Goal: Task Accomplishment & Management: Use online tool/utility

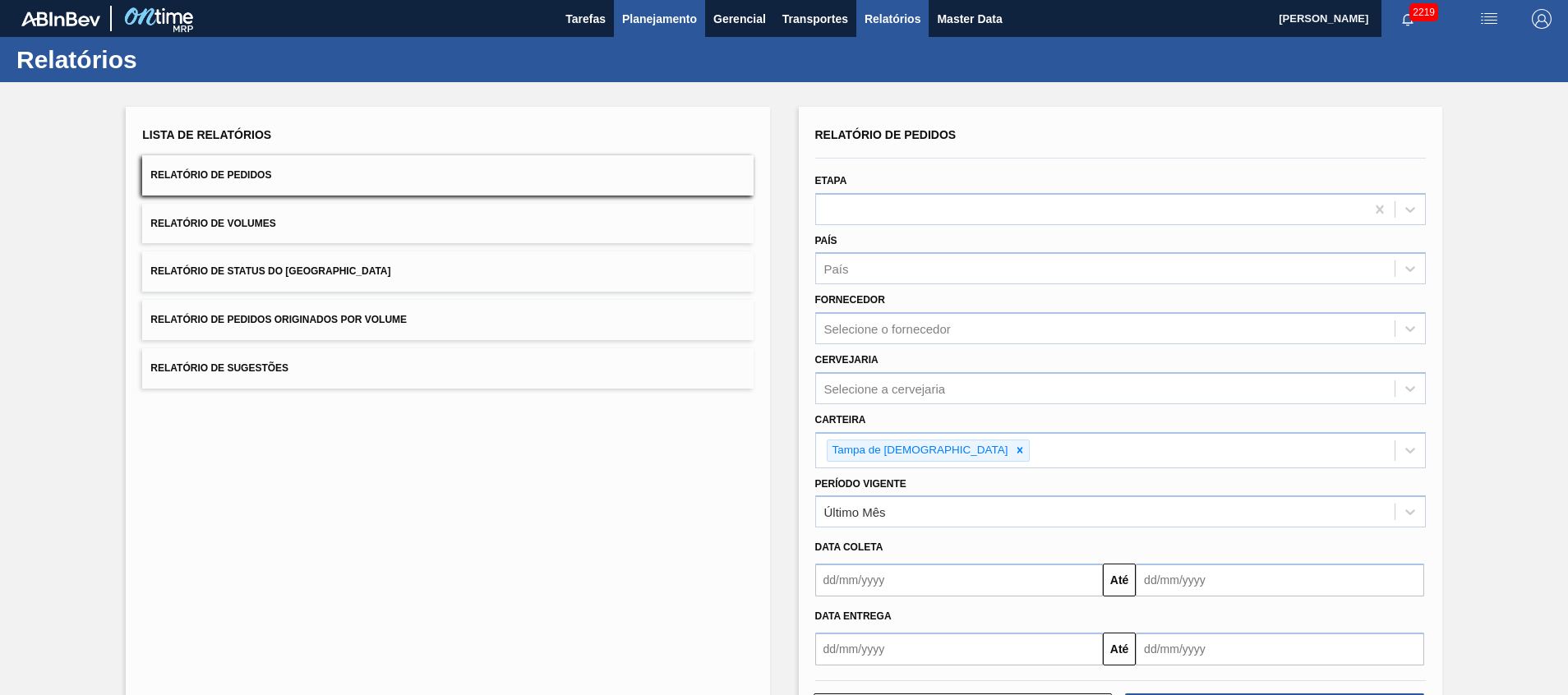
click at [650, 21] on span "Planejamento" at bounding box center [659, 19] width 75 height 20
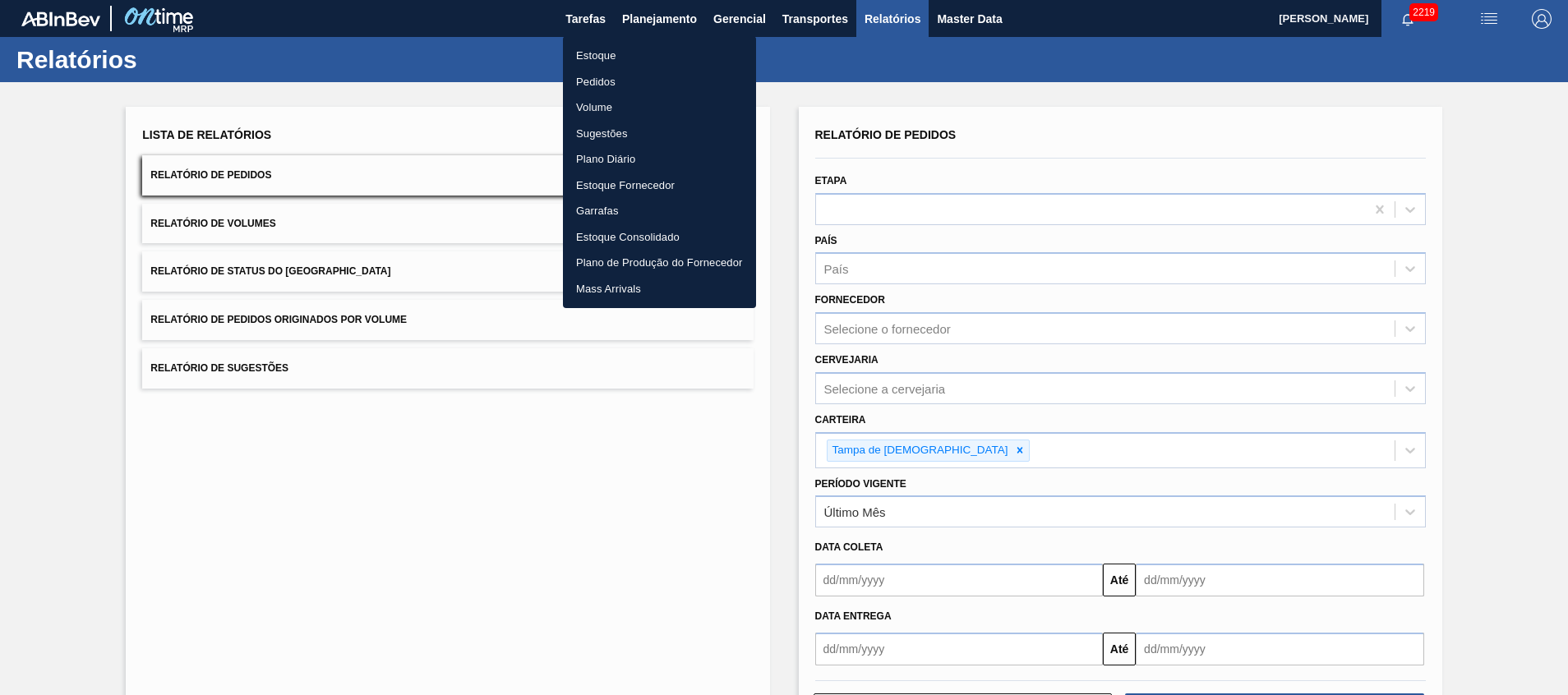
click at [656, 46] on li "Estoque" at bounding box center [659, 56] width 193 height 27
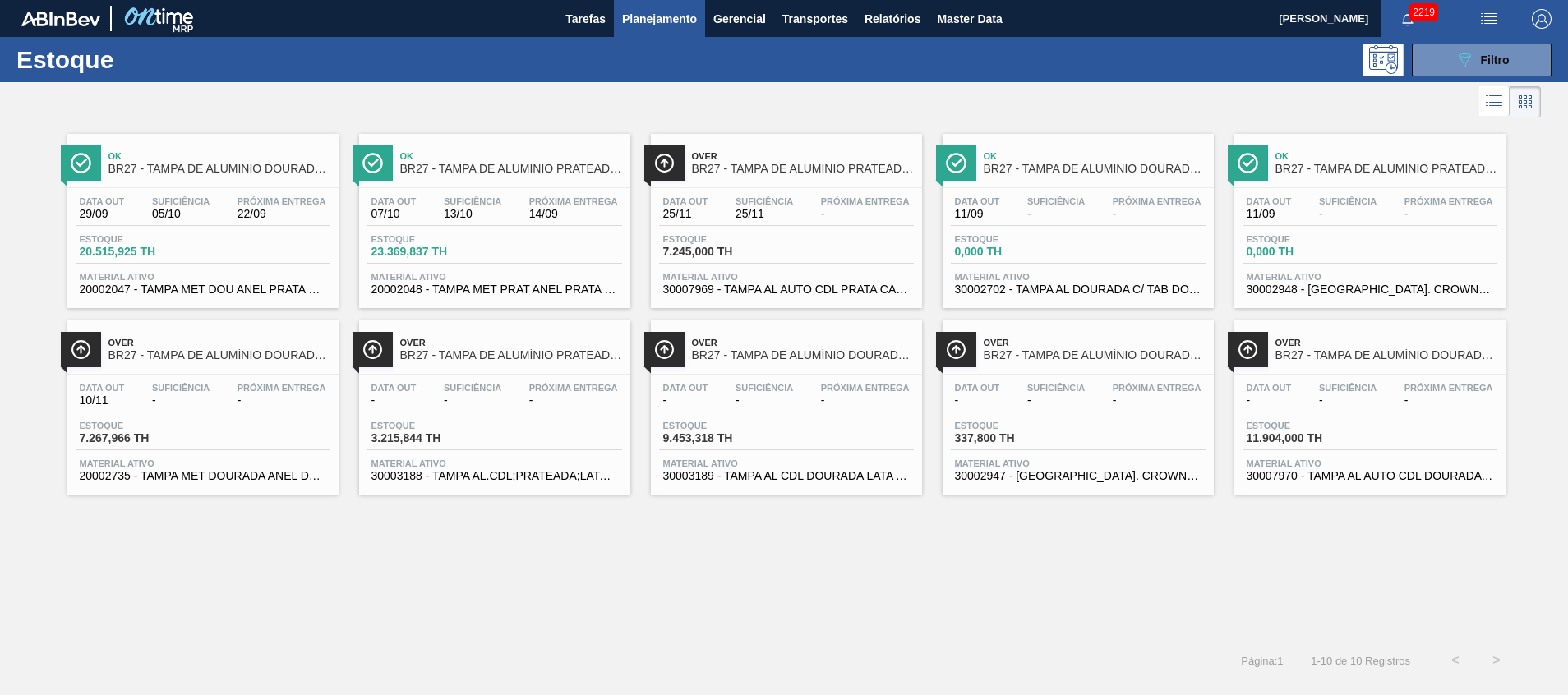
click at [508, 474] on span "30003188 - TAMPA AL.CDL;PRATEADA;LATA-AUTOMATICA;" at bounding box center [495, 476] width 247 height 12
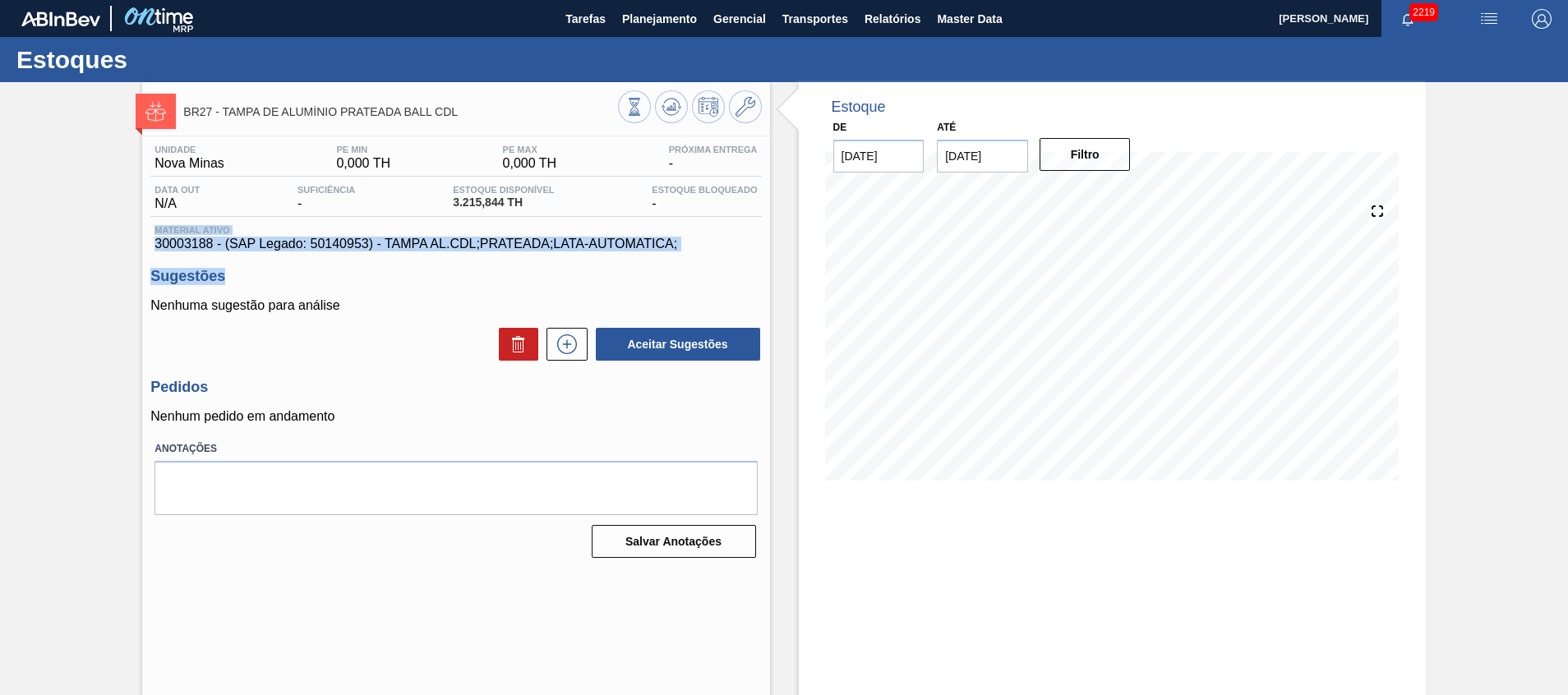
drag, startPoint x: 142, startPoint y: 234, endPoint x: 463, endPoint y: 272, distance: 323.2
click at [463, 272] on div "Unidade Nova Minas PE MIN 0,000 TH PE MAX 0,000 TH Próxima Entrega - Data out N…" at bounding box center [456, 350] width 627 height 427
click at [475, 251] on span "30003188 - (SAP Legado: 50140953) - TAMPA AL.CDL;PRATEADA;LATA-AUTOMATICA;" at bounding box center [456, 244] width 602 height 15
drag, startPoint x: 713, startPoint y: 241, endPoint x: 145, endPoint y: 241, distance: 568.0
click at [145, 241] on div "Unidade Nova Minas PE MIN 0,000 TH PE MAX 0,000 TH Próxima Entrega - Data out N…" at bounding box center [456, 350] width 627 height 427
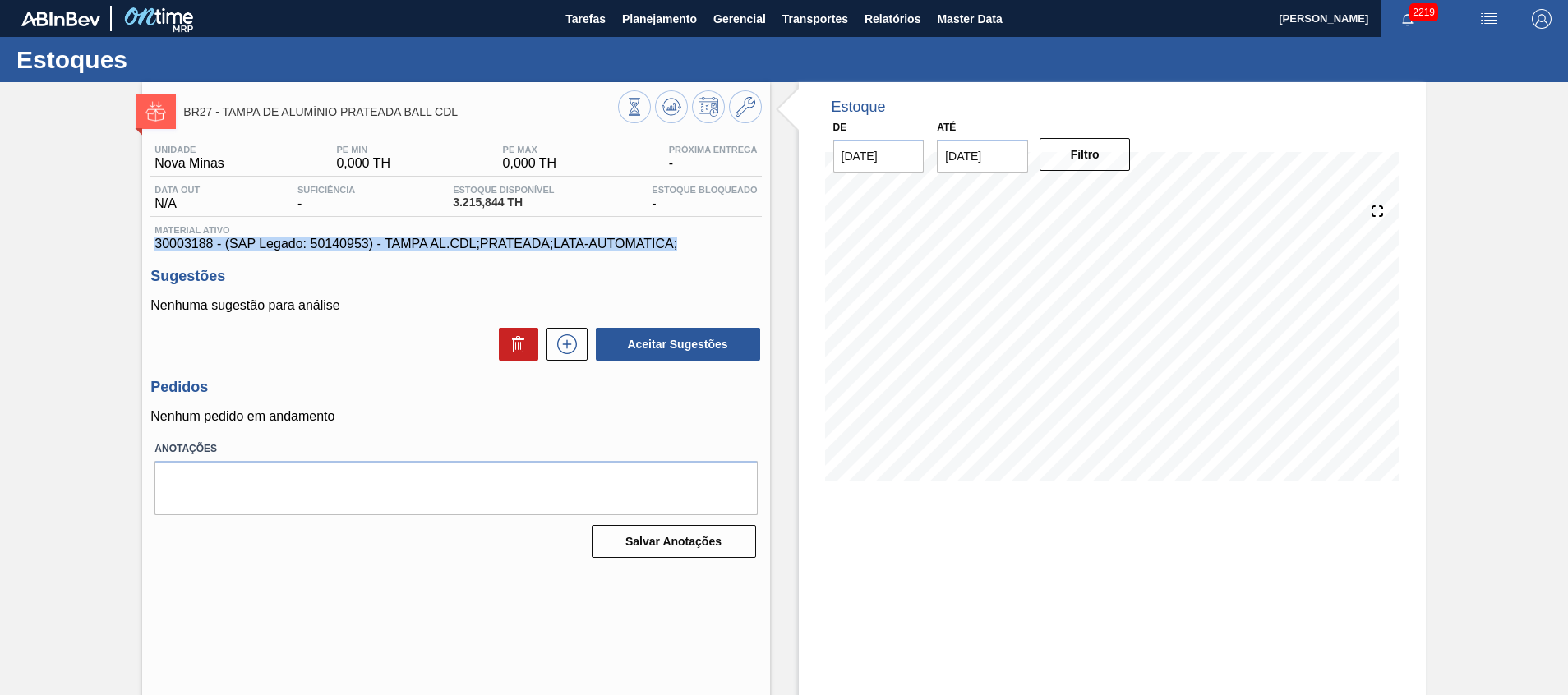
copy span "30003188 - (SAP Legado: 50140953) - TAMPA AL.CDL;PRATEADA;LATA-AUTOMATICA;"
click at [668, 5] on button "Planejamento" at bounding box center [659, 18] width 91 height 37
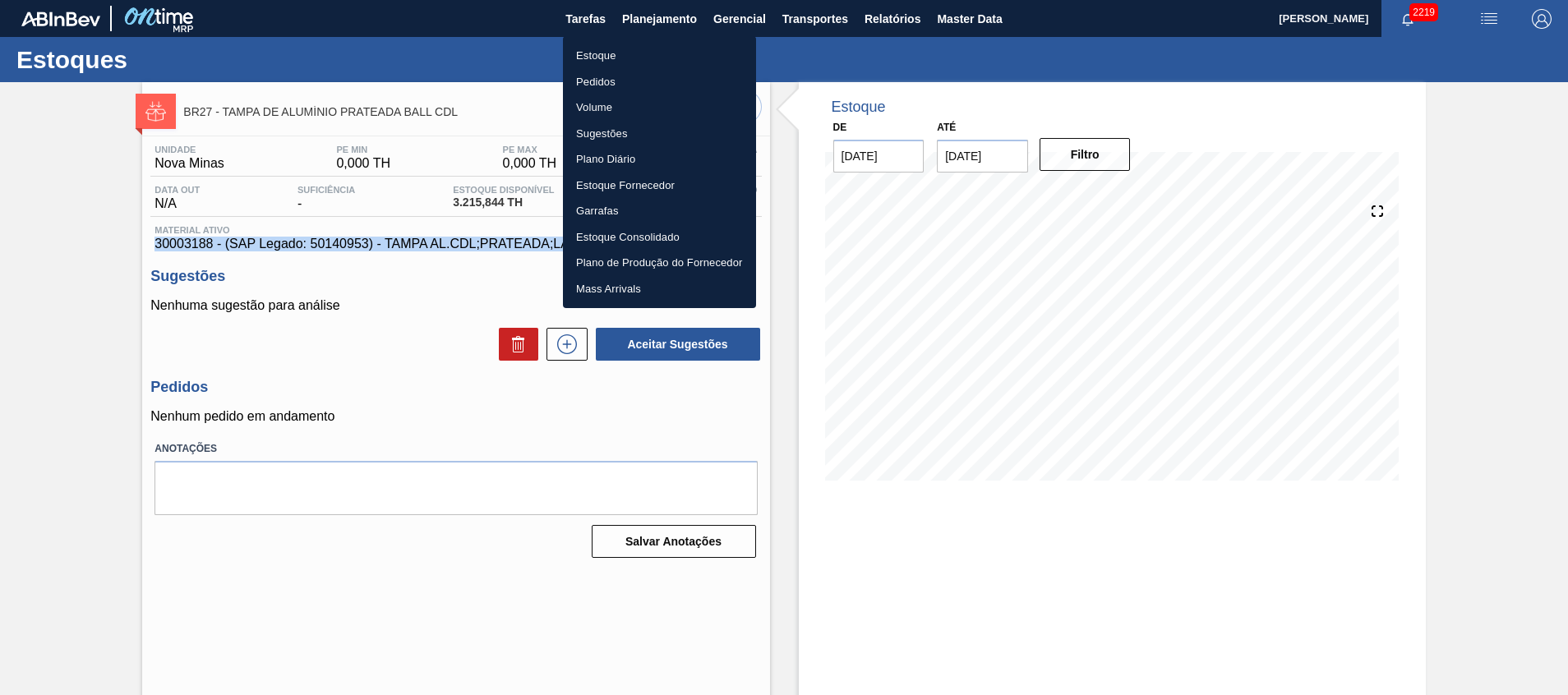
drag, startPoint x: 656, startPoint y: 54, endPoint x: 0, endPoint y: 589, distance: 846.5
click at [656, 55] on li "Estoque" at bounding box center [659, 56] width 193 height 27
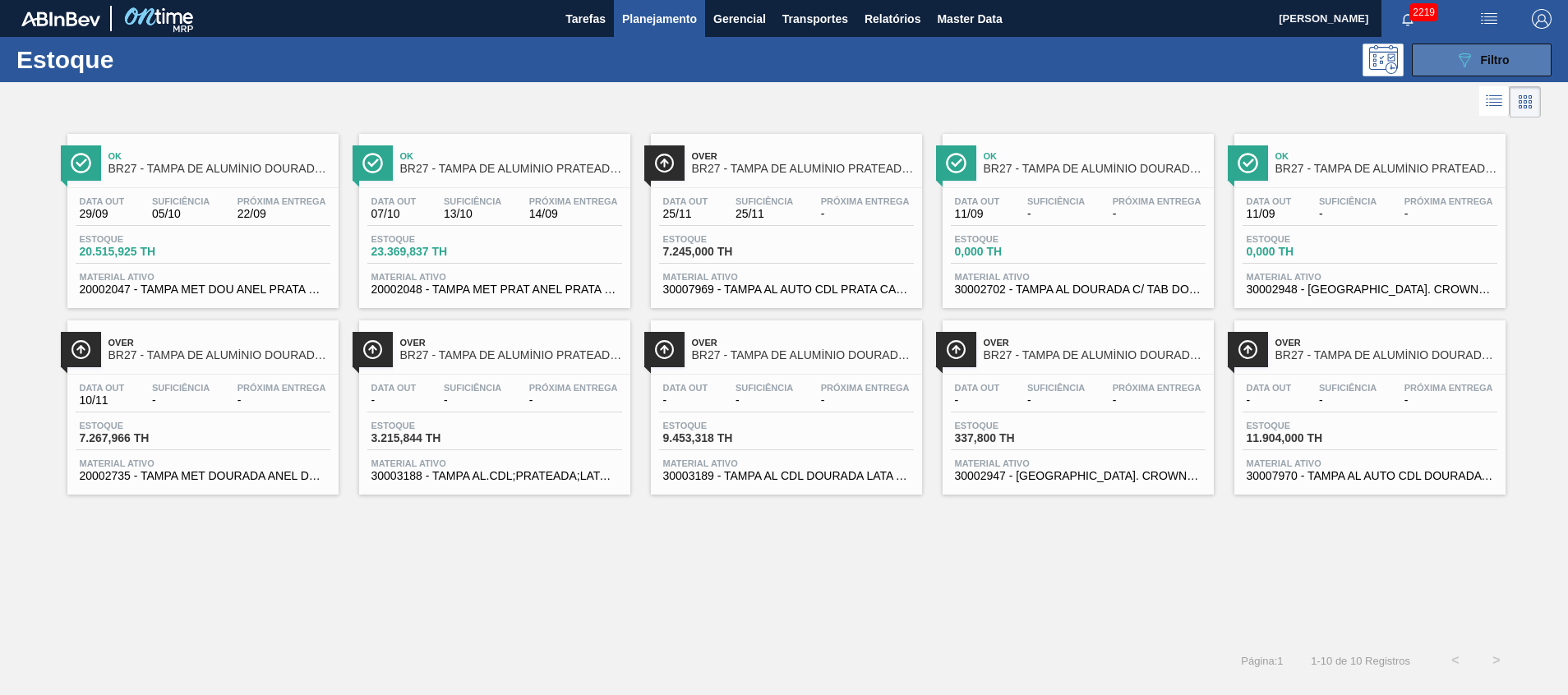
click at [1450, 66] on button "089F7B8B-B2A5-4AFE-B5C0-19BA573D28AC Filtro" at bounding box center [1482, 60] width 140 height 33
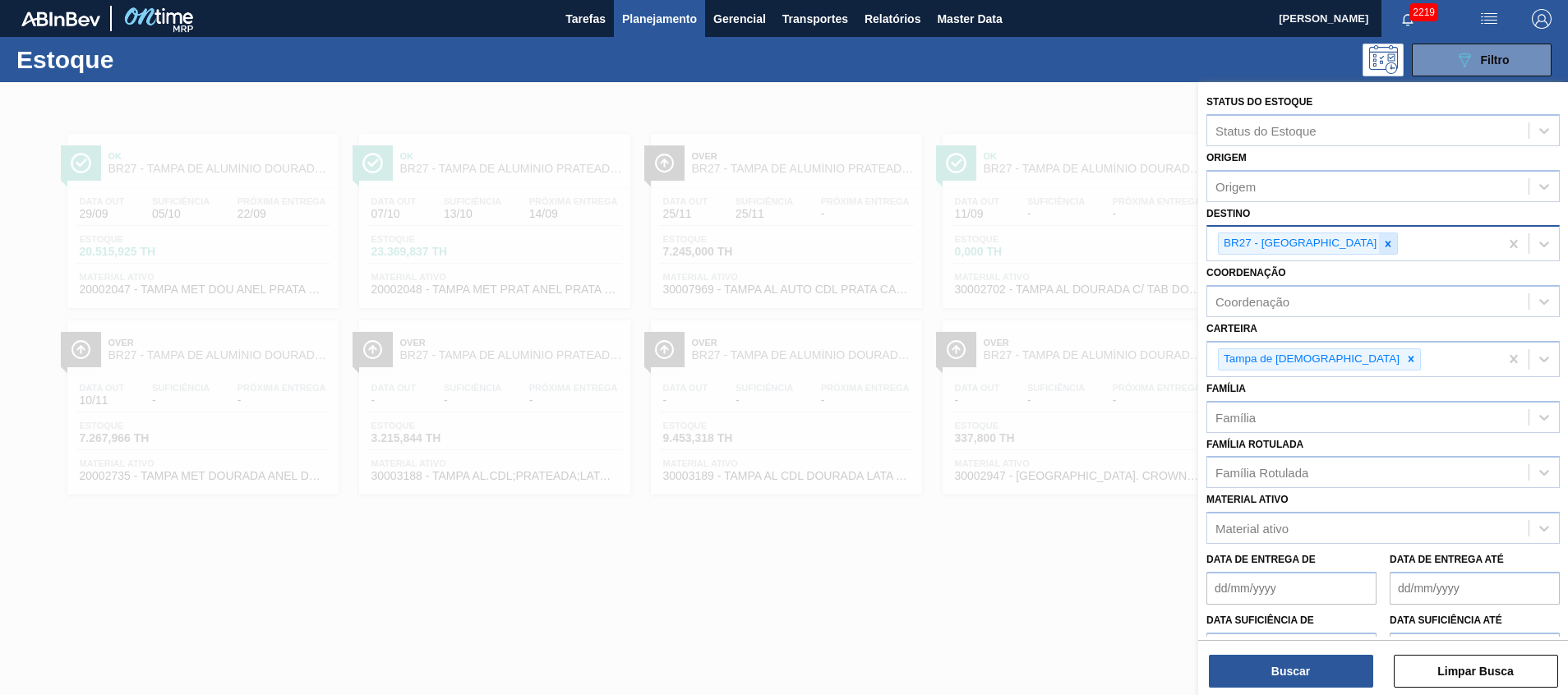
drag, startPoint x: 1326, startPoint y: 262, endPoint x: 1333, endPoint y: 240, distance: 23.1
click at [1327, 259] on div "Status do Estoque Status do Estoque Origem Origem Destino BR27 - Nova Minas Coo…" at bounding box center [1383, 408] width 369 height 652
click at [1382, 240] on icon at bounding box center [1388, 244] width 11 height 11
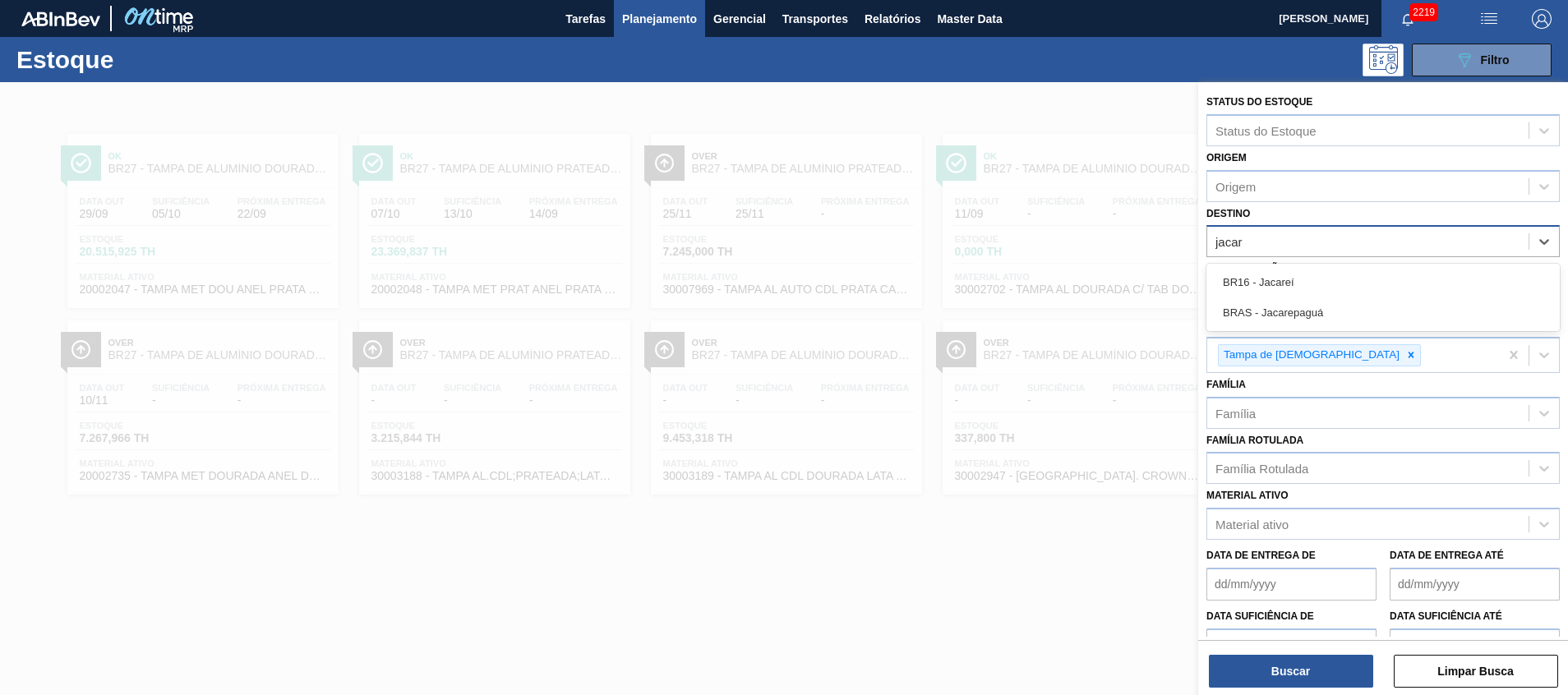
type input "jacare"
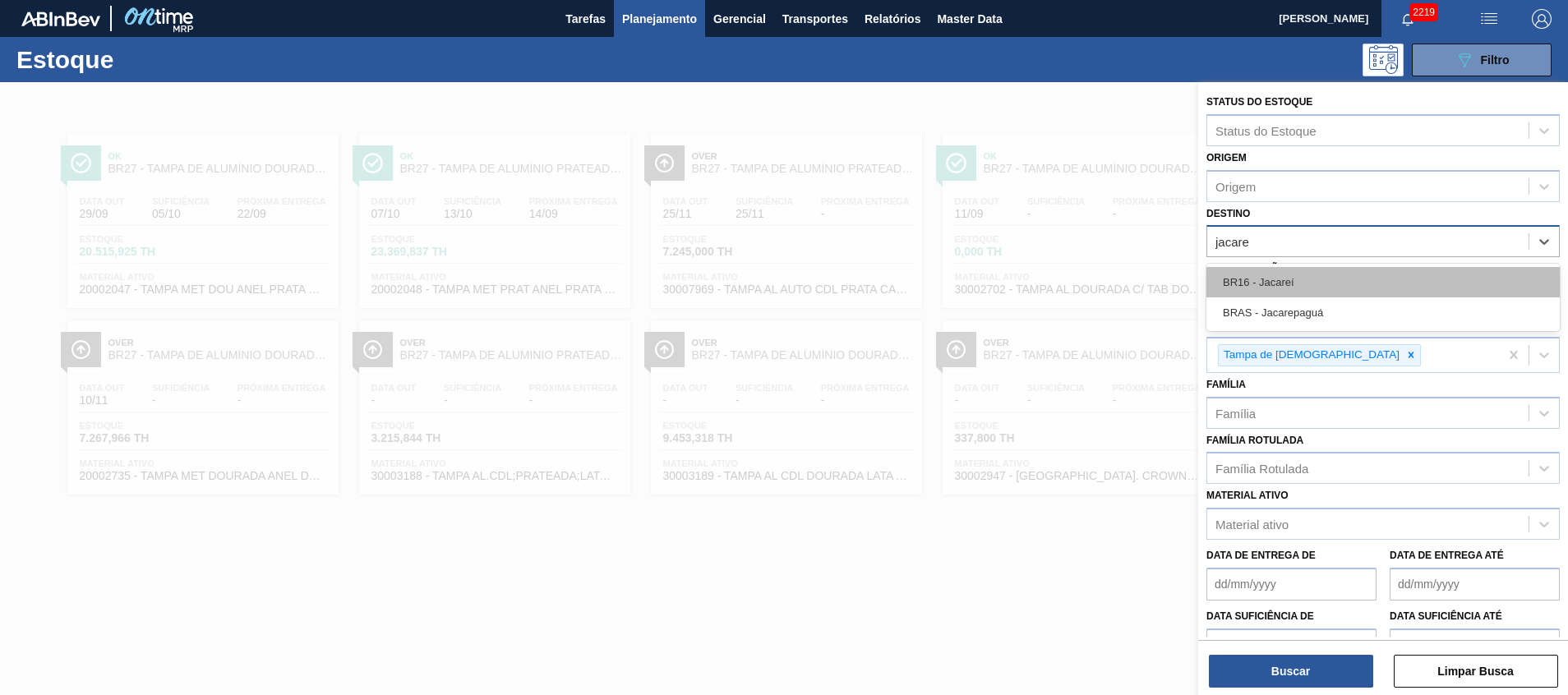
click at [1331, 272] on div "BR16 - Jacareí" at bounding box center [1383, 282] width 353 height 30
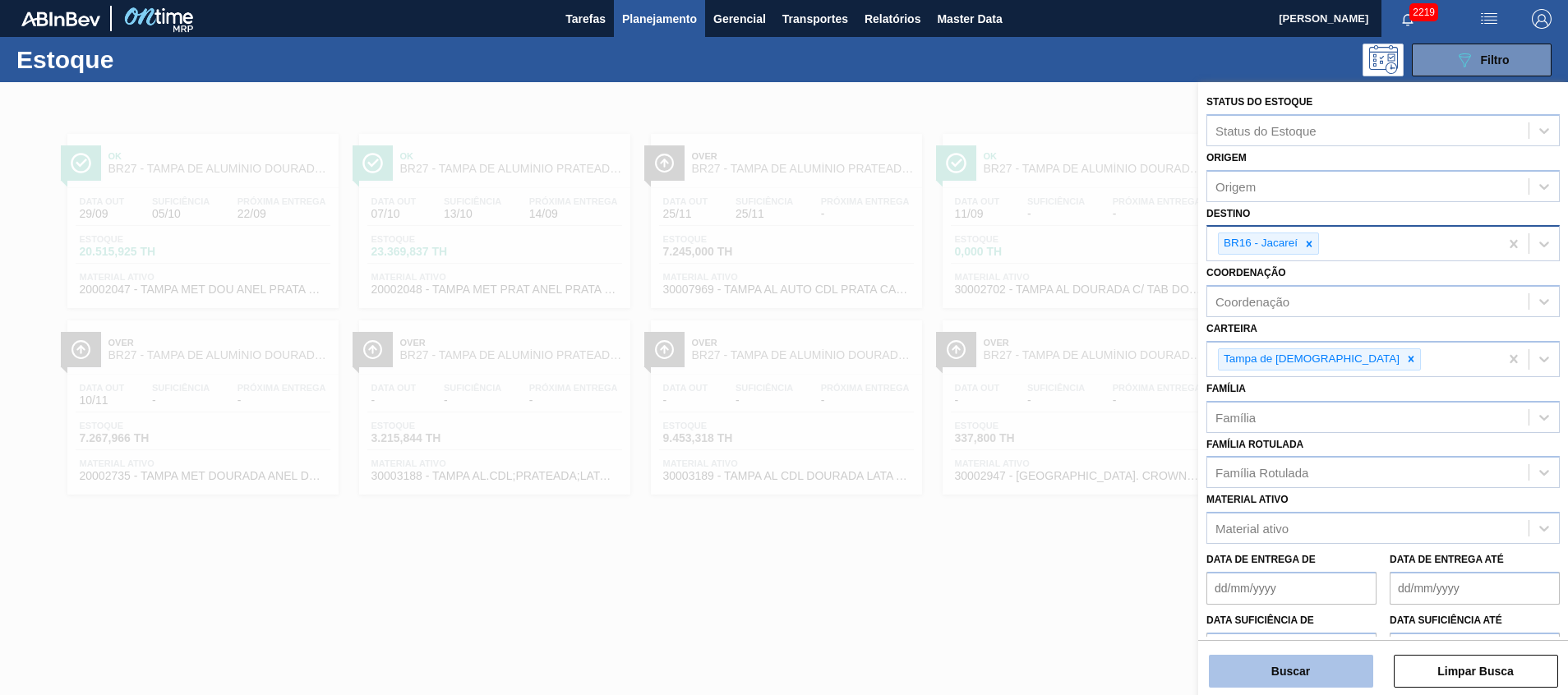
click at [1279, 668] on button "Buscar" at bounding box center [1291, 671] width 164 height 33
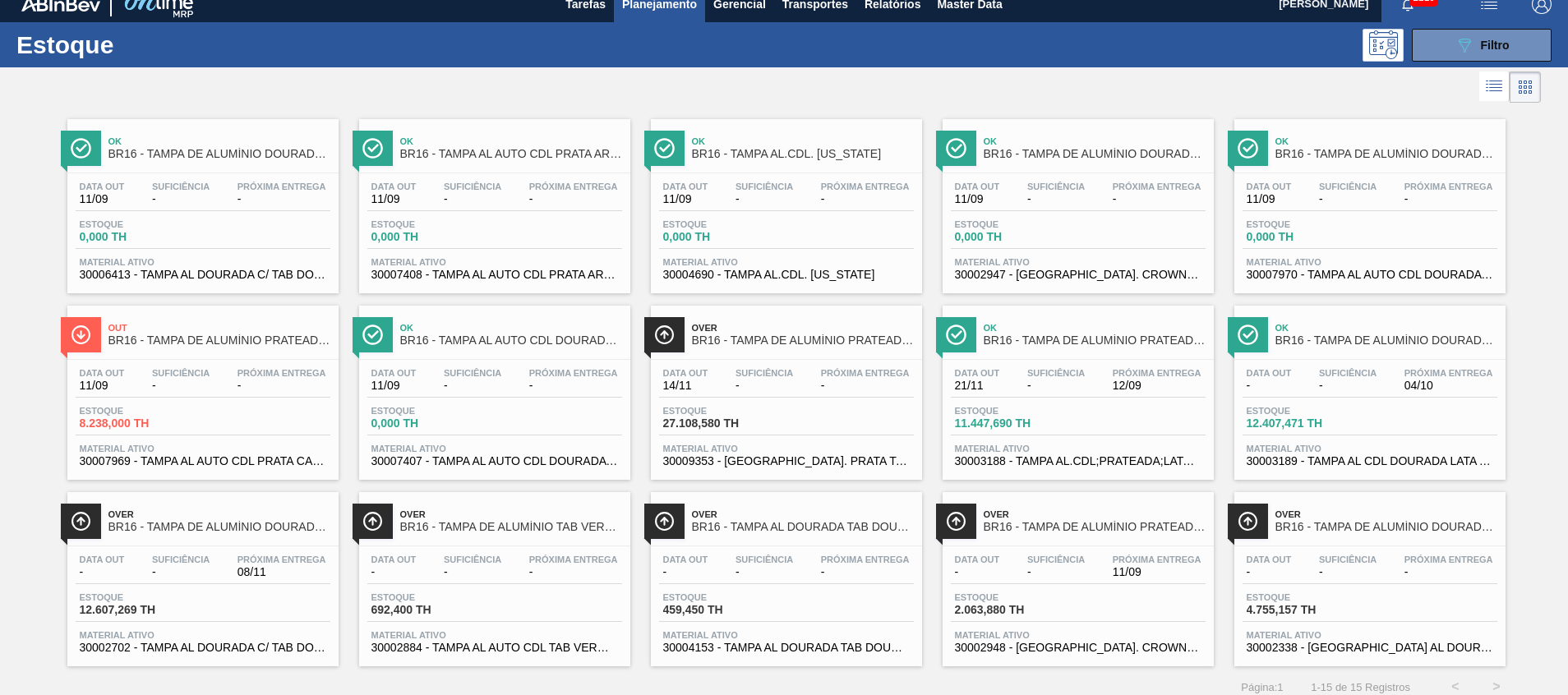
scroll to position [28, 0]
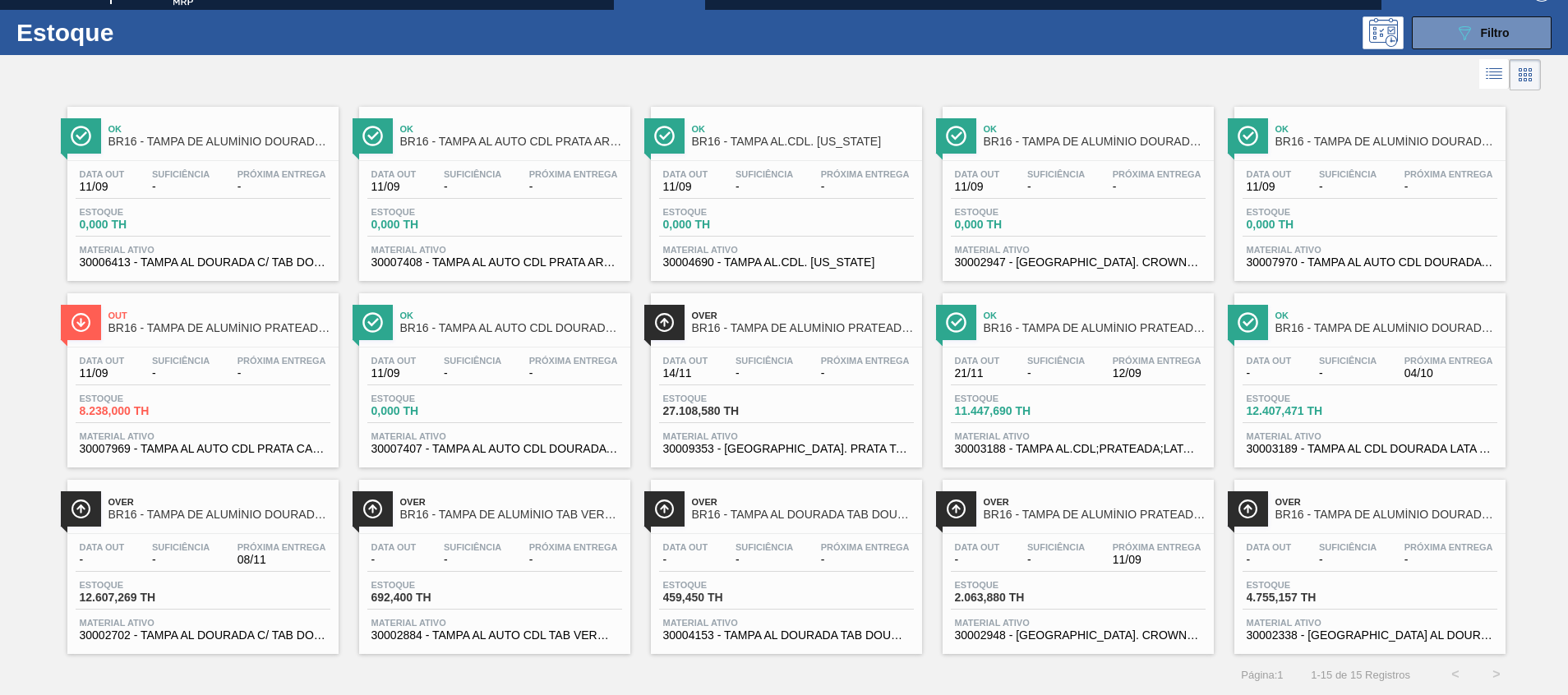
click at [1148, 632] on span "30002948 - TAMPA AL. CROWN; PRATA; ISE" at bounding box center [1079, 635] width 247 height 12
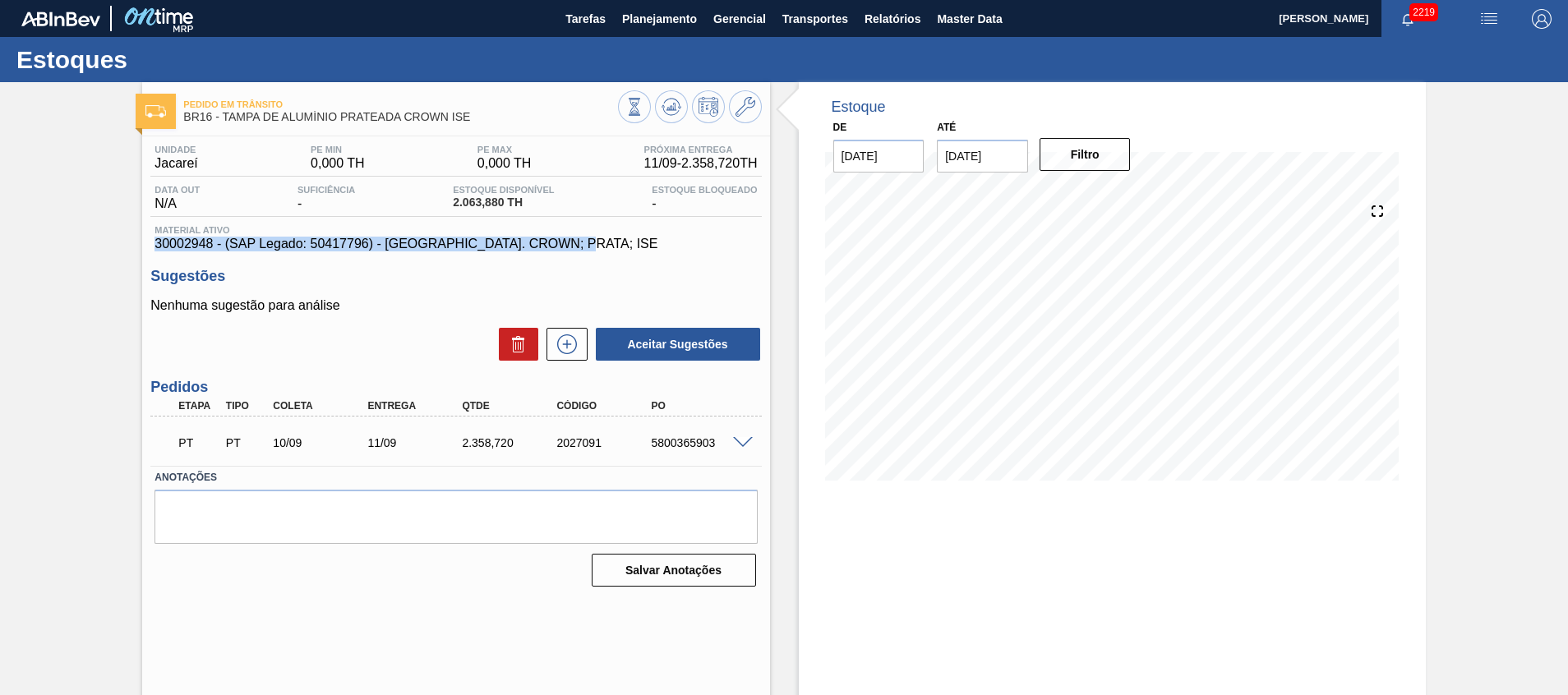
drag, startPoint x: 143, startPoint y: 246, endPoint x: 606, endPoint y: 243, distance: 463.0
click at [606, 243] on div "Unidade Jacareí PE MIN 0,000 TH PE MAX 0,000 TH Próxima Entrega 11/09 - 2.358,7…" at bounding box center [456, 365] width 627 height 456
copy span "30002948 - (SAP Legado: 50417796) - TAMPA AL. CROWN; PRATA; ISE"
click at [659, 27] on span "Planejamento" at bounding box center [659, 19] width 75 height 20
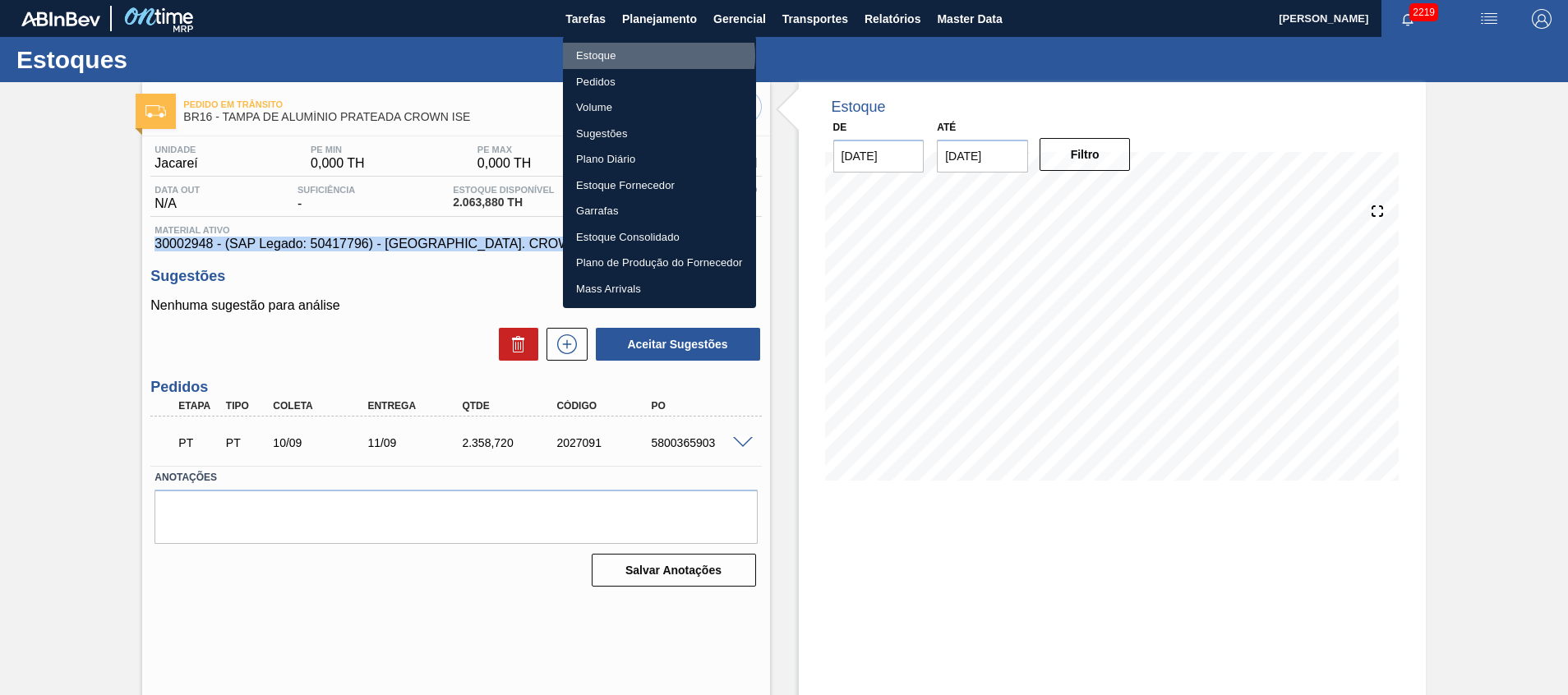
click at [656, 56] on li "Estoque" at bounding box center [659, 56] width 193 height 27
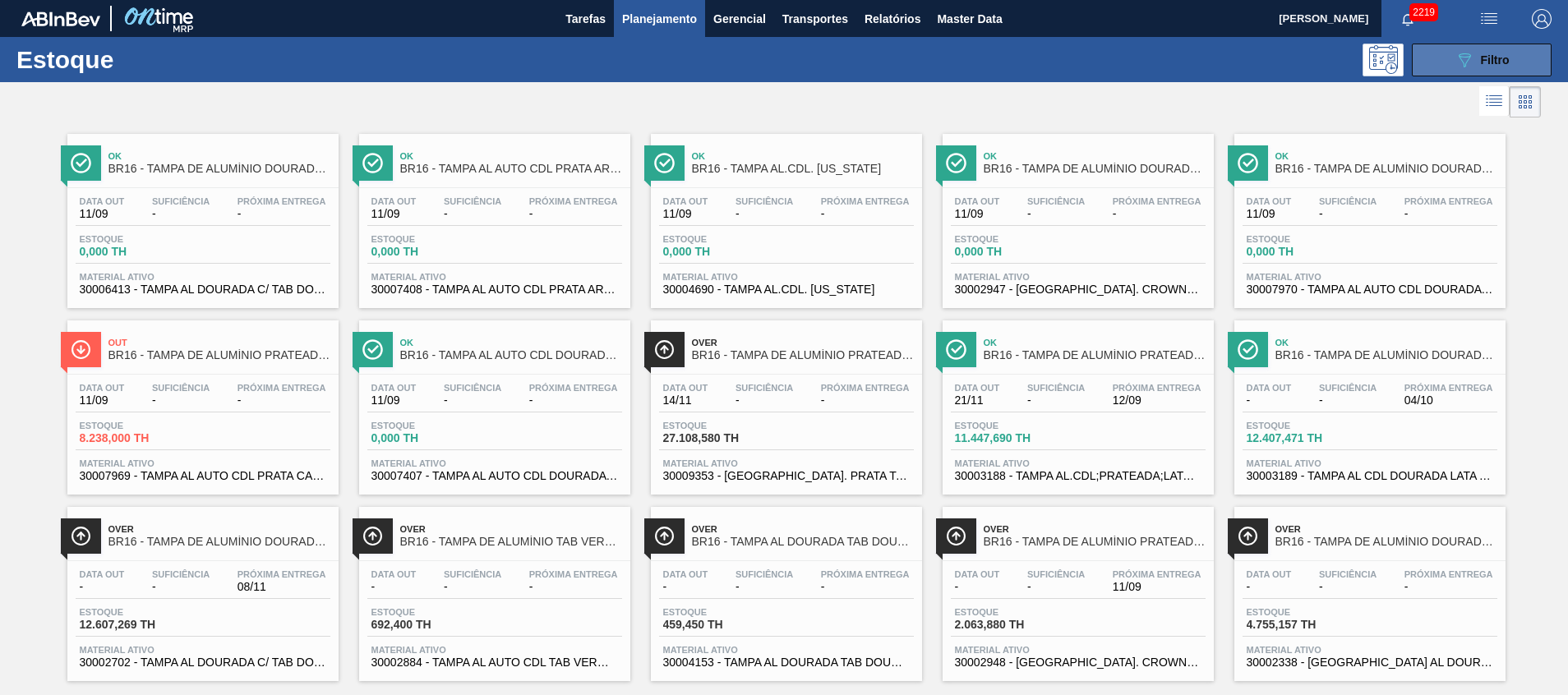
click at [1456, 52] on icon "089F7B8B-B2A5-4AFE-B5C0-19BA573D28AC" at bounding box center [1464, 60] width 20 height 20
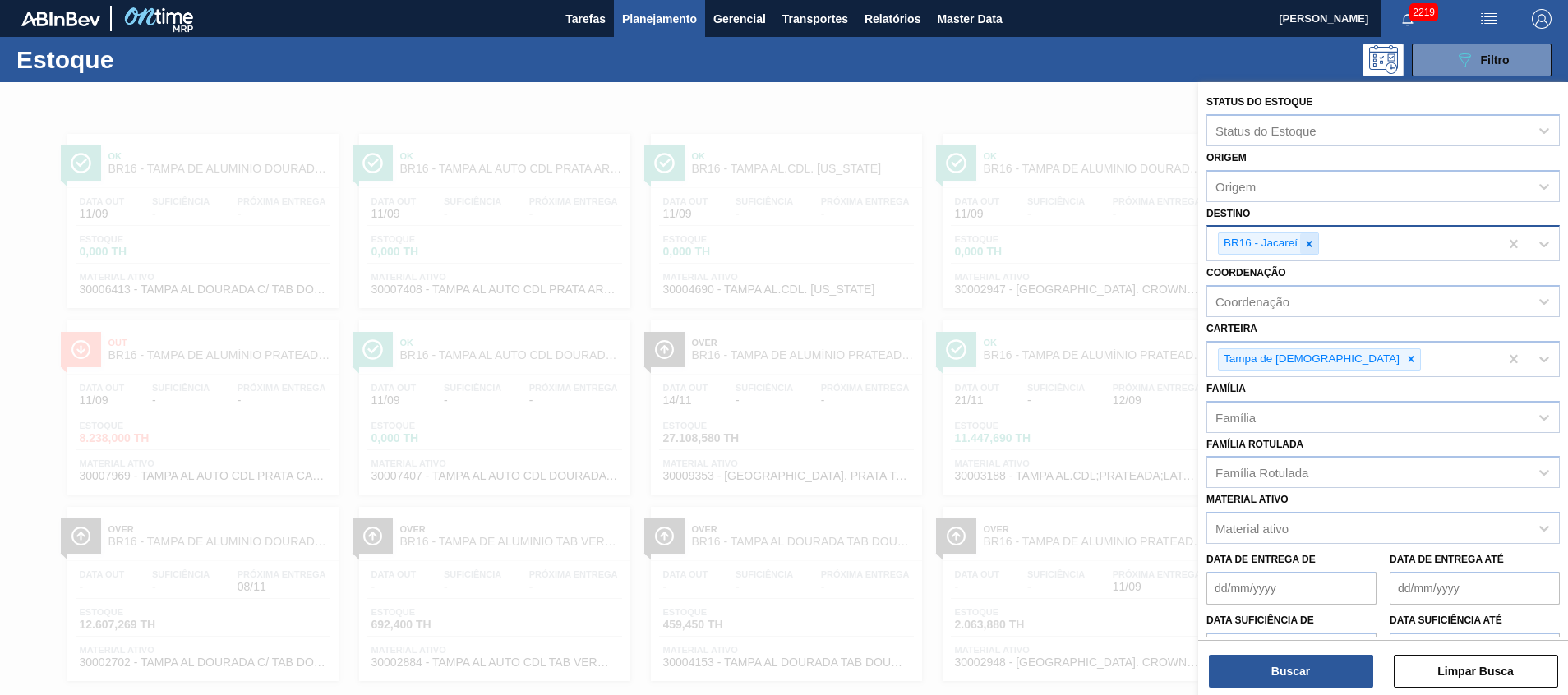
click at [1303, 246] on icon at bounding box center [1309, 244] width 11 height 11
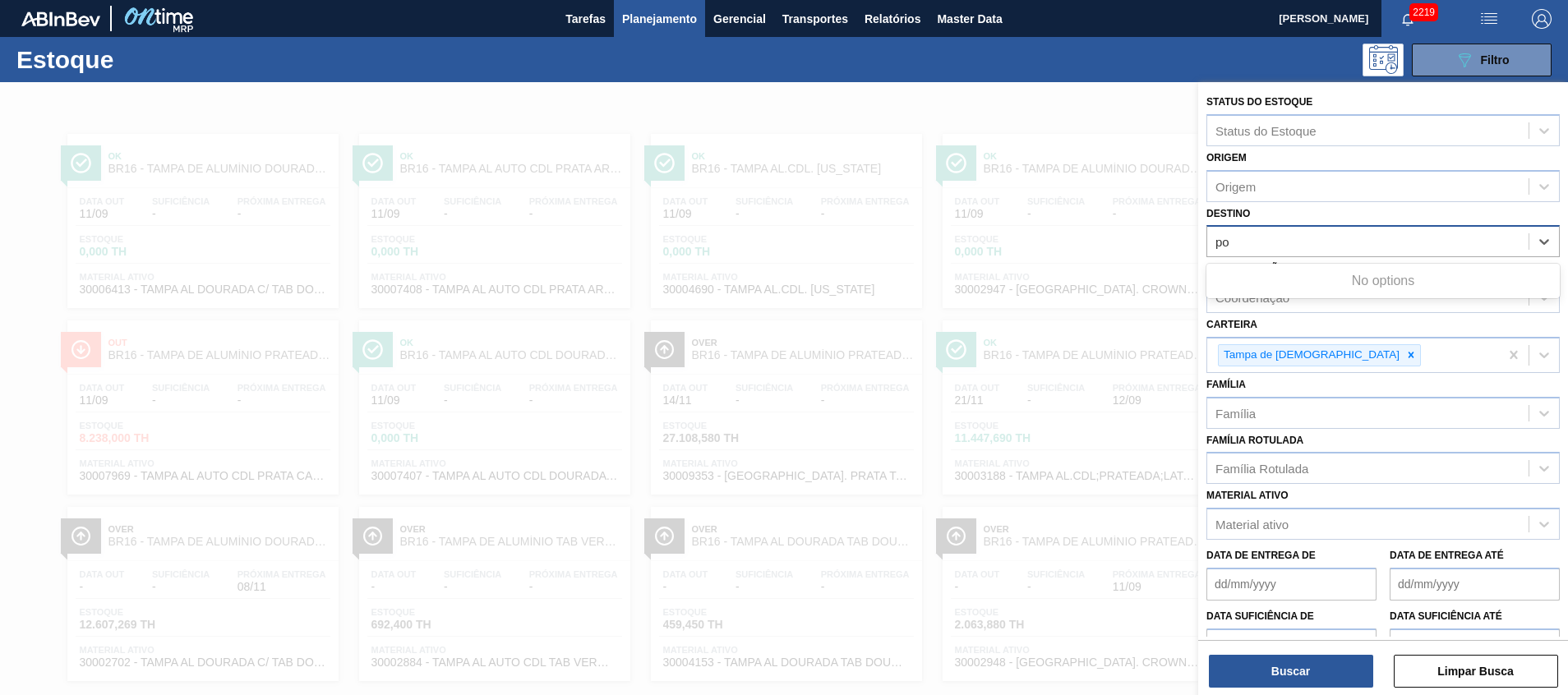
type input "pon"
click at [1303, 250] on div "Destino" at bounding box center [1368, 241] width 321 height 24
type input "pont"
click at [1284, 240] on div "Destino" at bounding box center [1368, 241] width 321 height 24
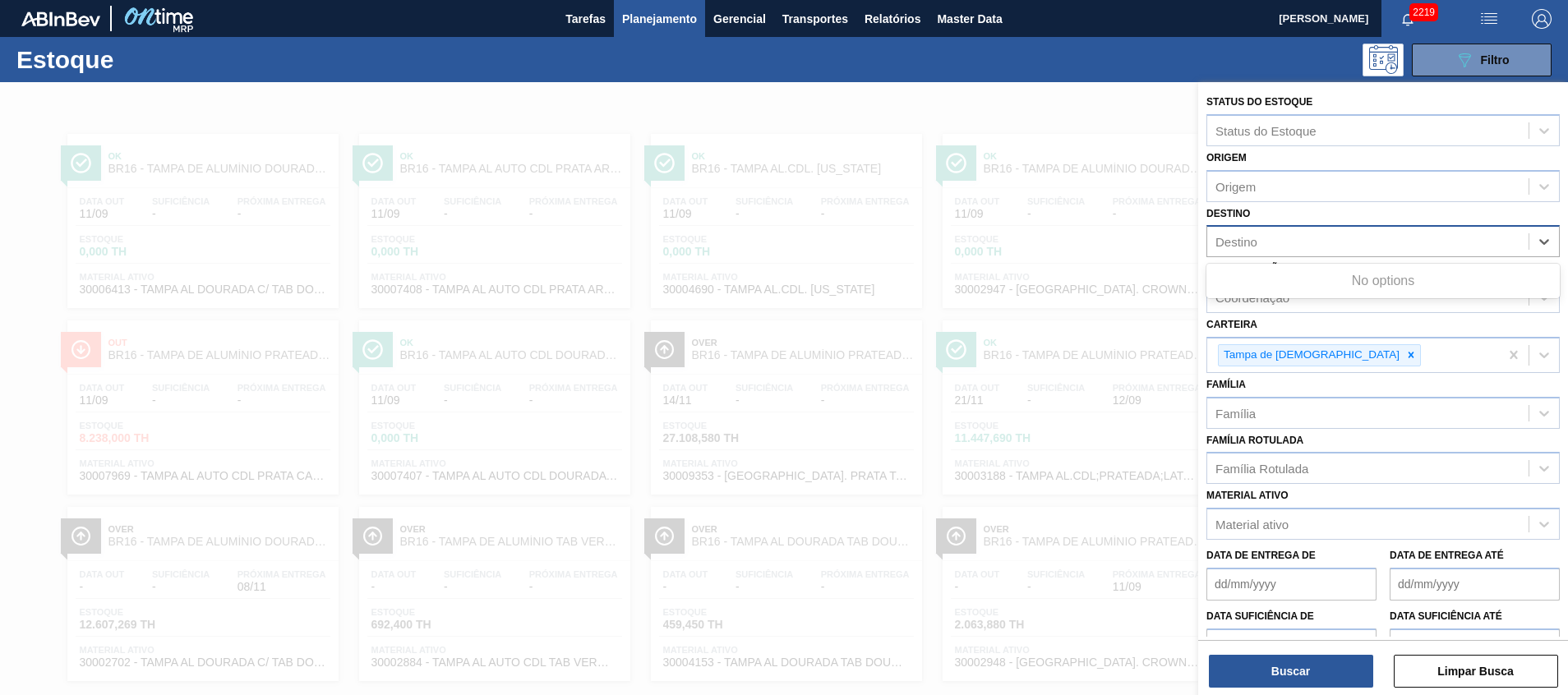
click at [1284, 240] on div "Destino" at bounding box center [1368, 241] width 321 height 24
click at [1342, 216] on div "Destino option BR16 - Jacareí, deselected. Use Up and Down to choose options, p…" at bounding box center [1383, 230] width 353 height 56
click at [1335, 238] on div "Destino" at bounding box center [1368, 241] width 321 height 24
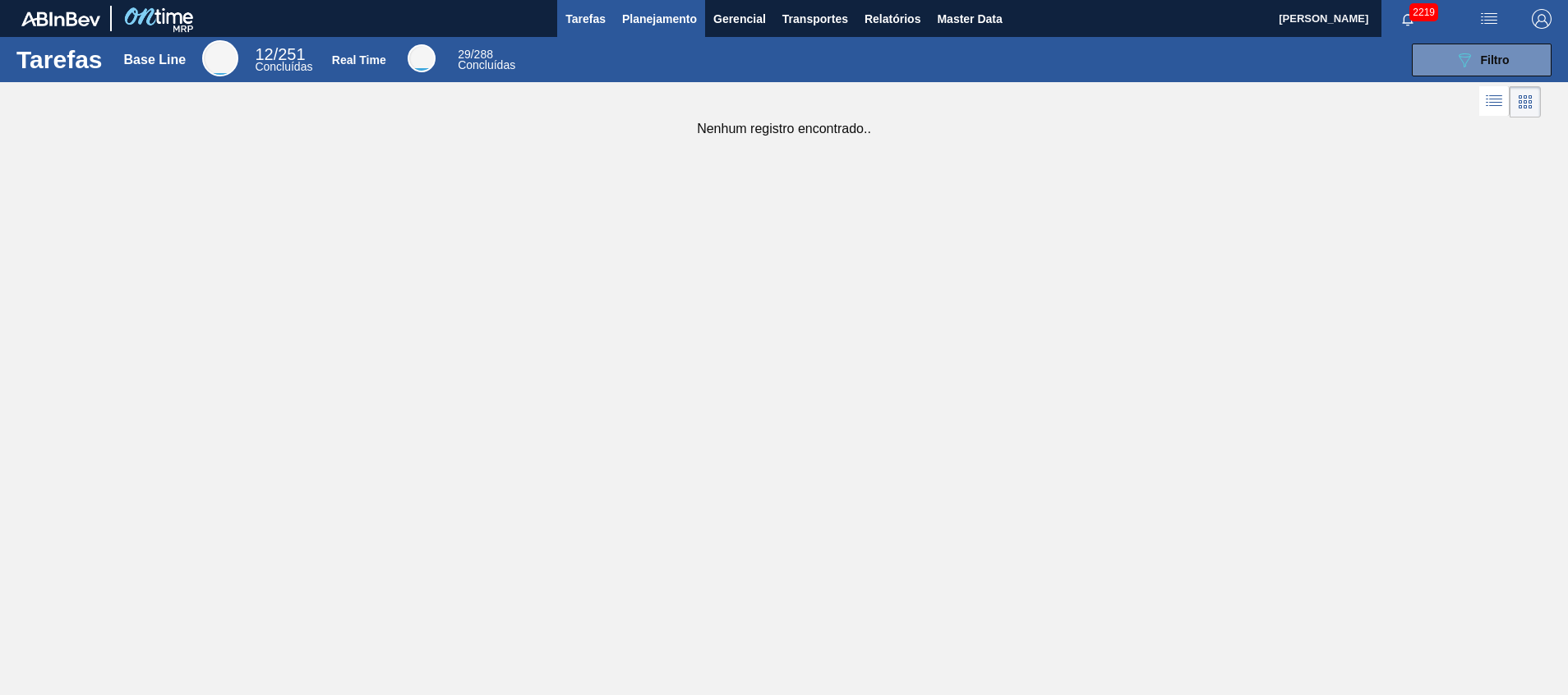
click at [668, 17] on span "Planejamento" at bounding box center [659, 19] width 75 height 20
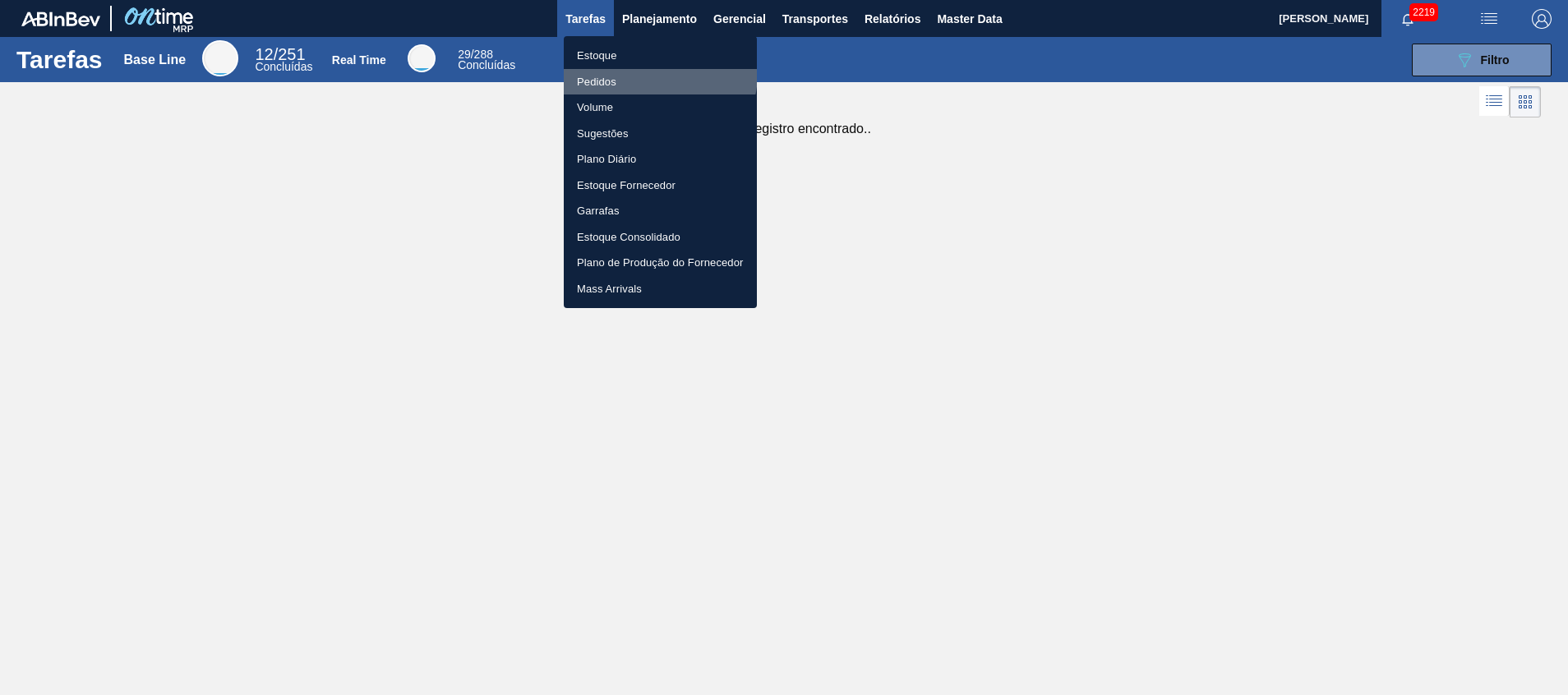
click at [653, 73] on li "Pedidos" at bounding box center [660, 83] width 193 height 27
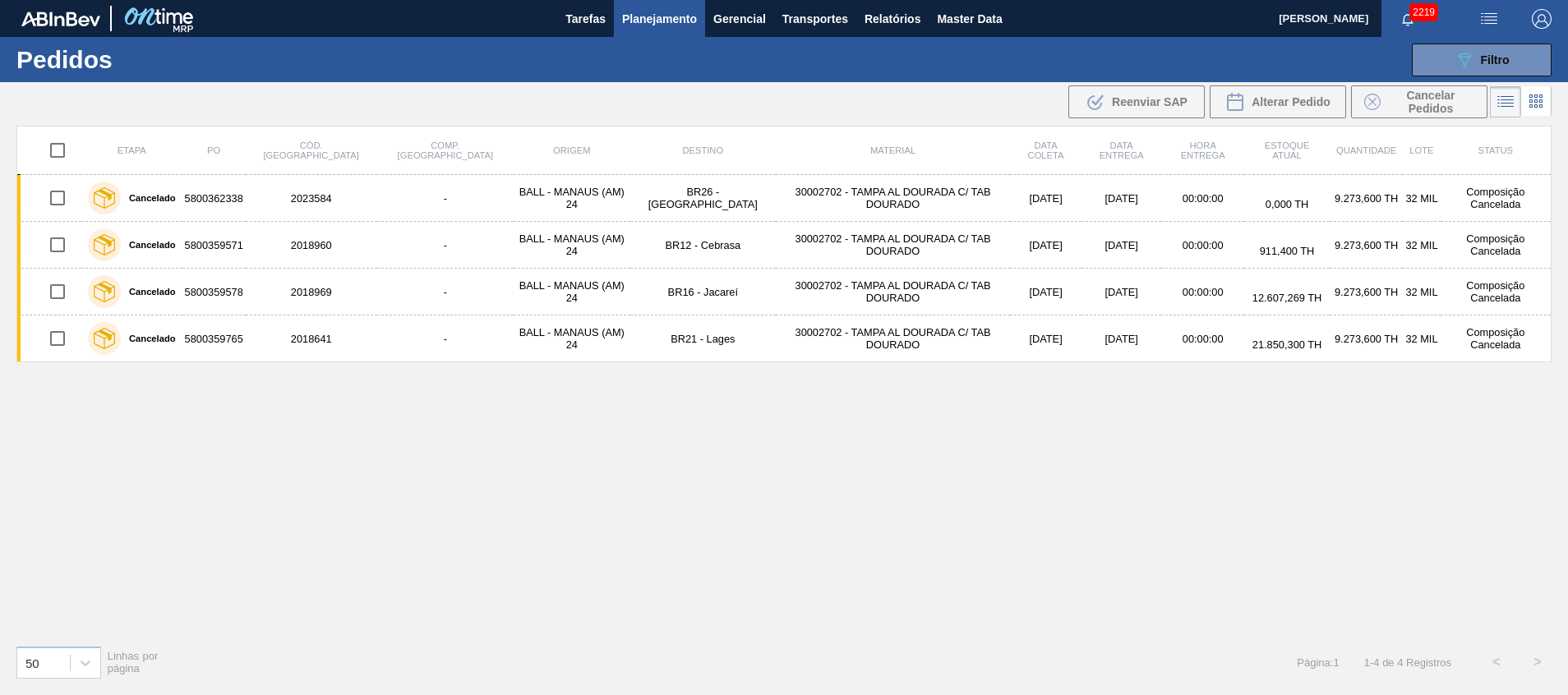
click at [35, 448] on div "Etapa PO Cód. Pedido Comp. Carga Origem Destino Material Data [PERSON_NAME] Dat…" at bounding box center [784, 378] width 1535 height 506
click at [1464, 70] on button "089F7B8B-B2A5-4AFE-B5C0-19BA573D28AC Filtro" at bounding box center [1482, 60] width 140 height 33
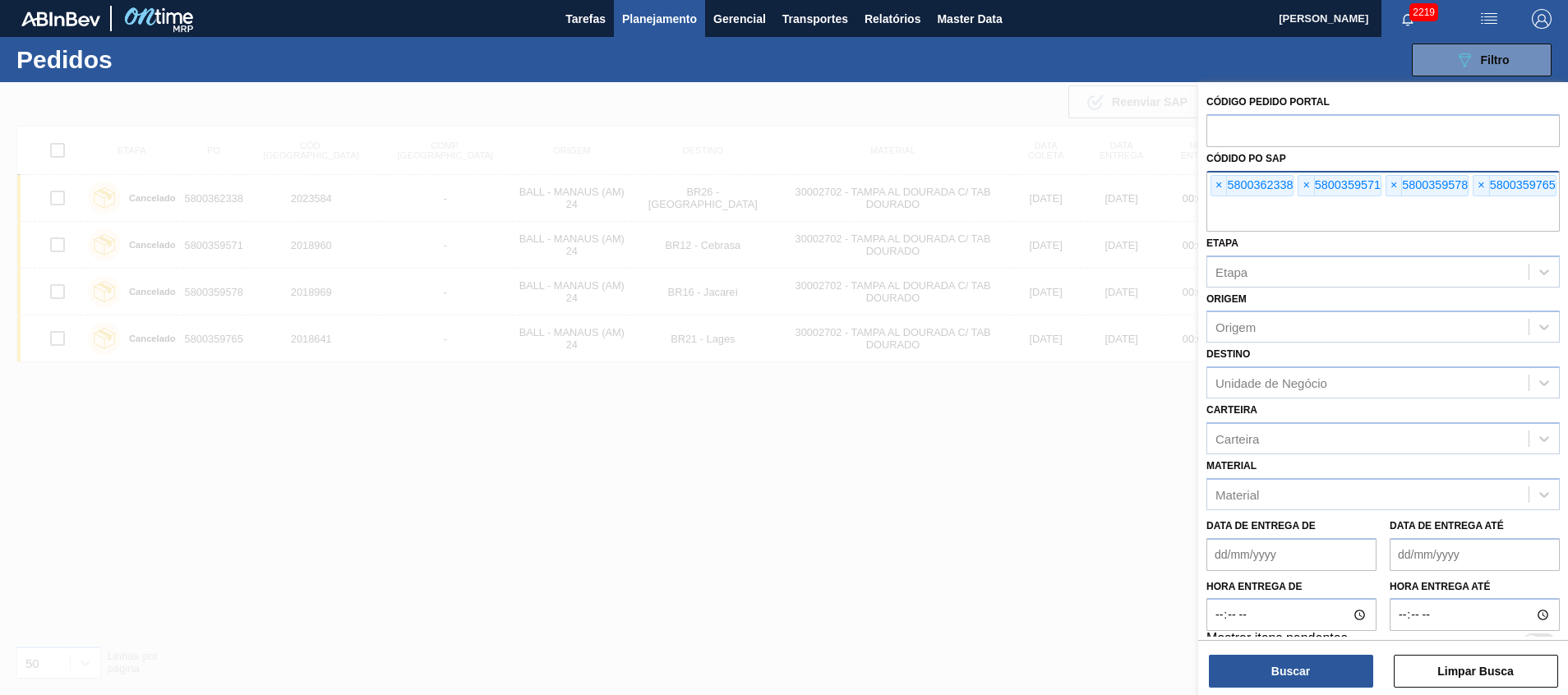
click at [1348, 216] on input "text" at bounding box center [1383, 216] width 353 height 31
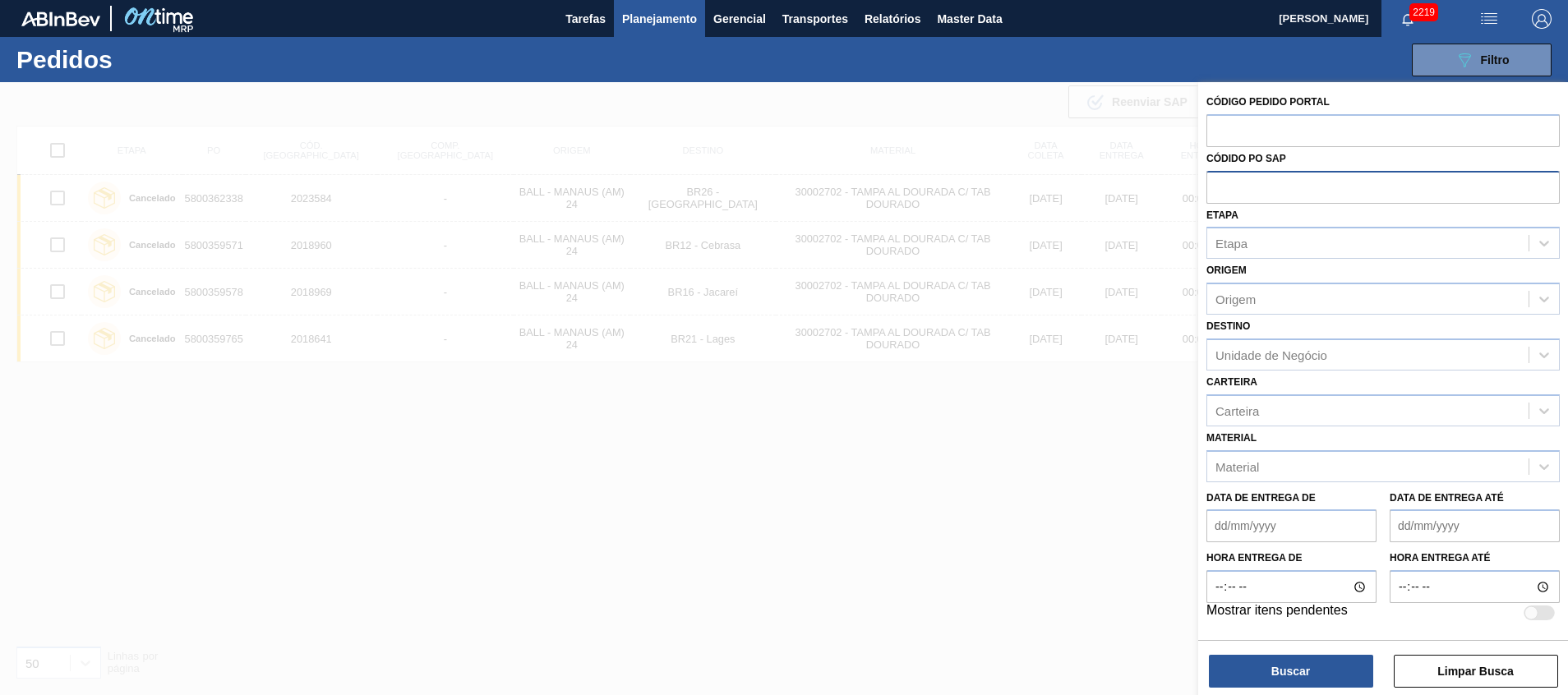
paste input "5800348591"
type input "5800348591"
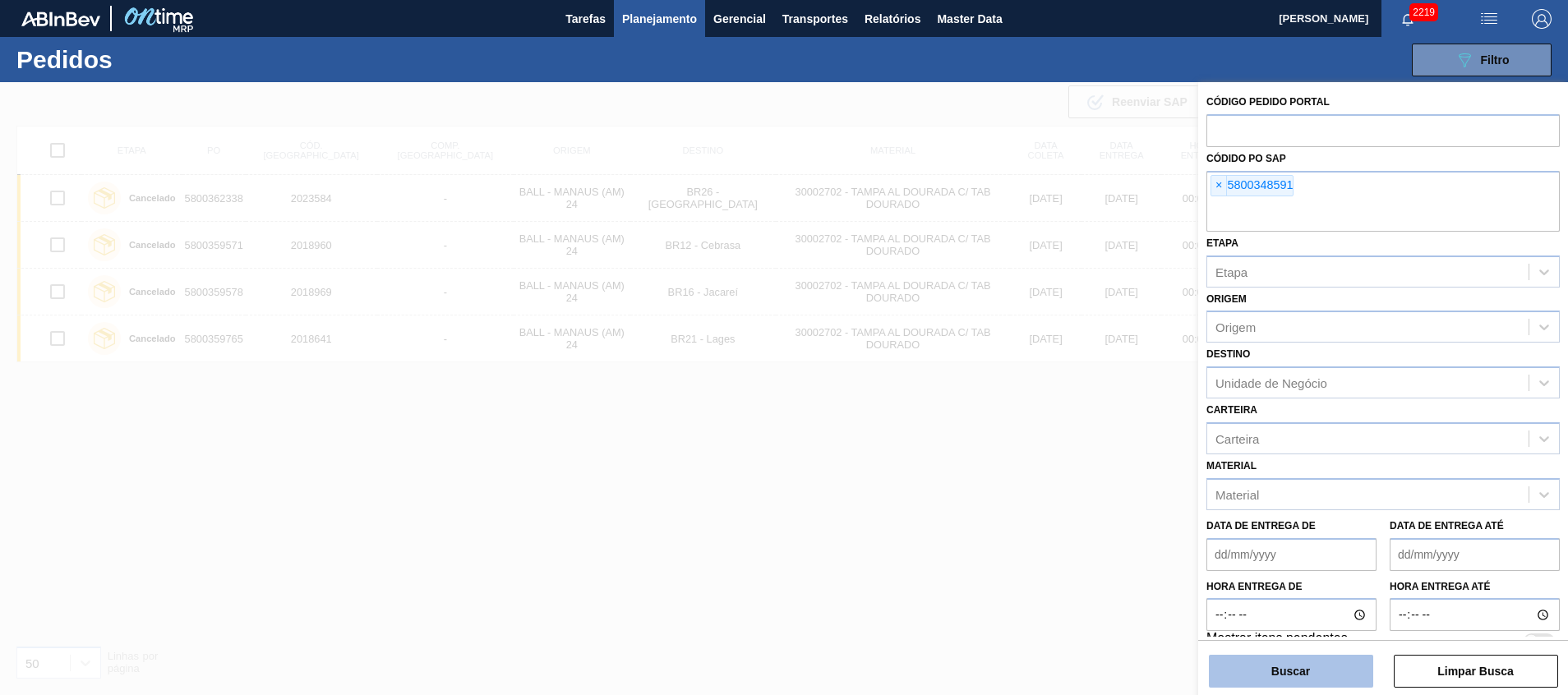
click at [1273, 663] on button "Buscar" at bounding box center [1291, 671] width 164 height 33
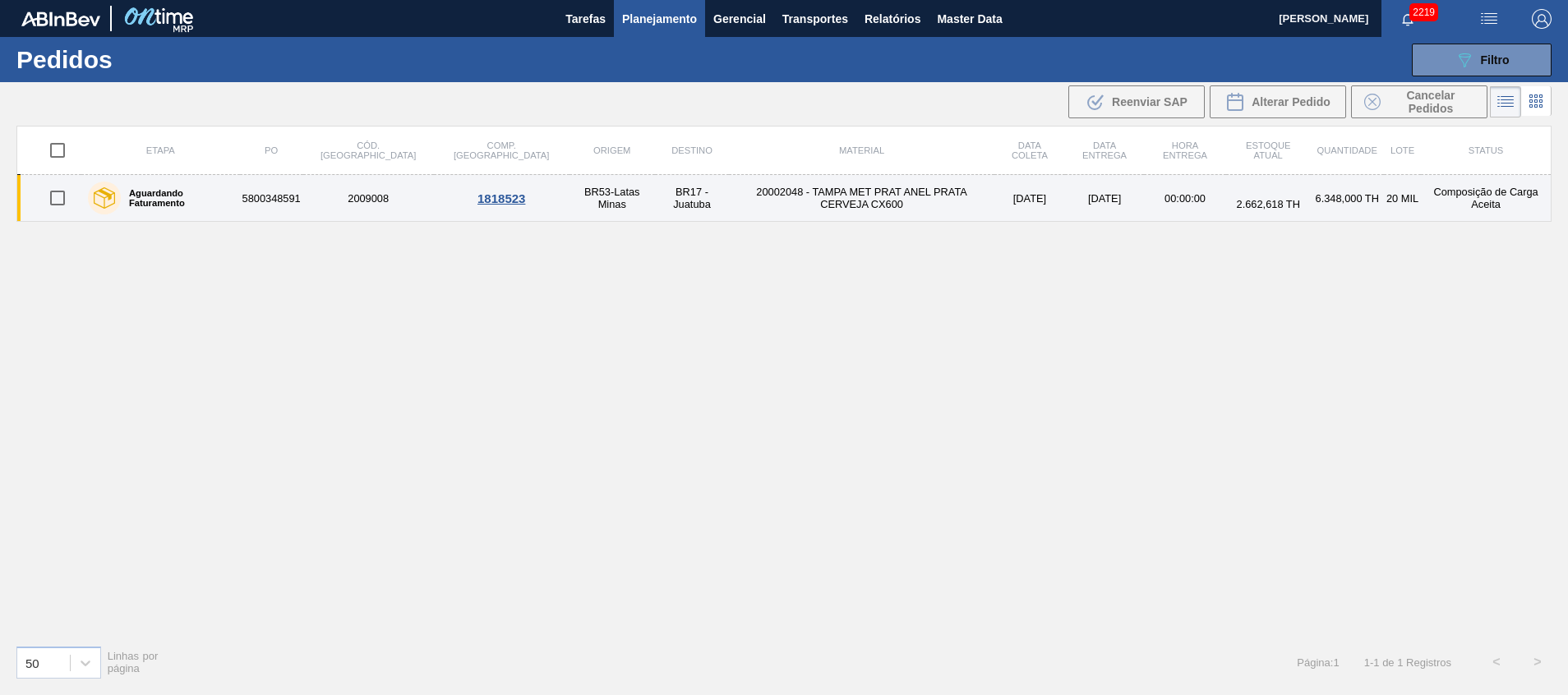
click at [920, 185] on td "20002048 - TAMPA MET PRAT ANEL PRATA CERVEJA CX600" at bounding box center [861, 197] width 265 height 47
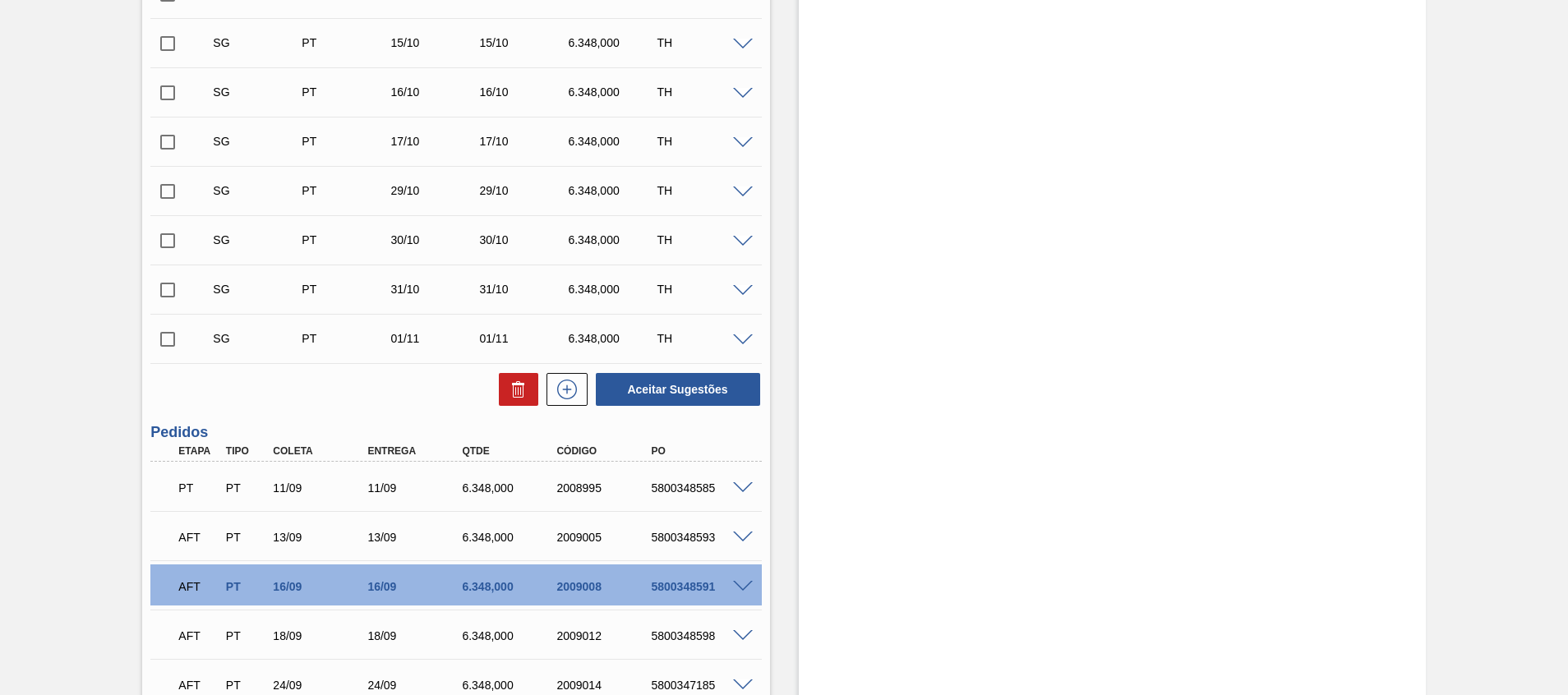
scroll to position [713, 0]
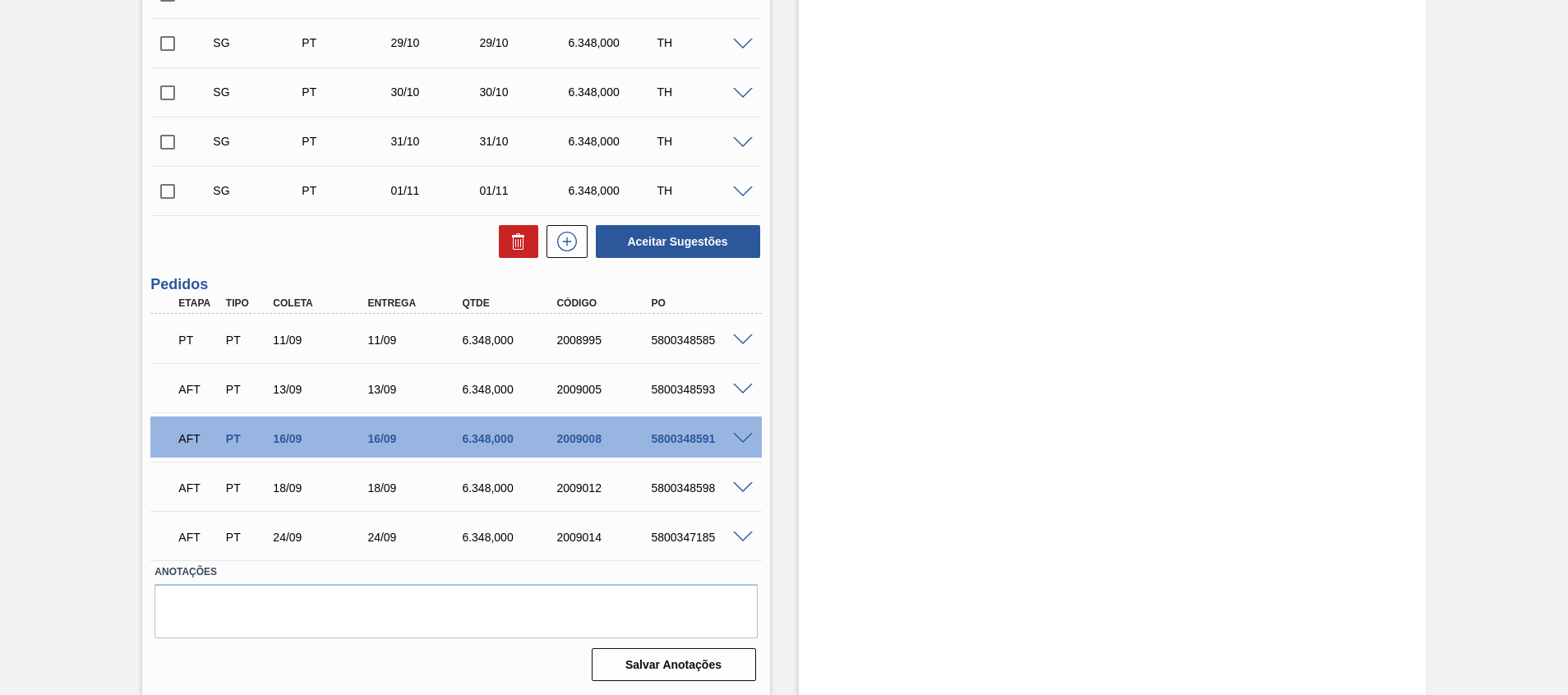
click at [742, 434] on span at bounding box center [743, 439] width 20 height 12
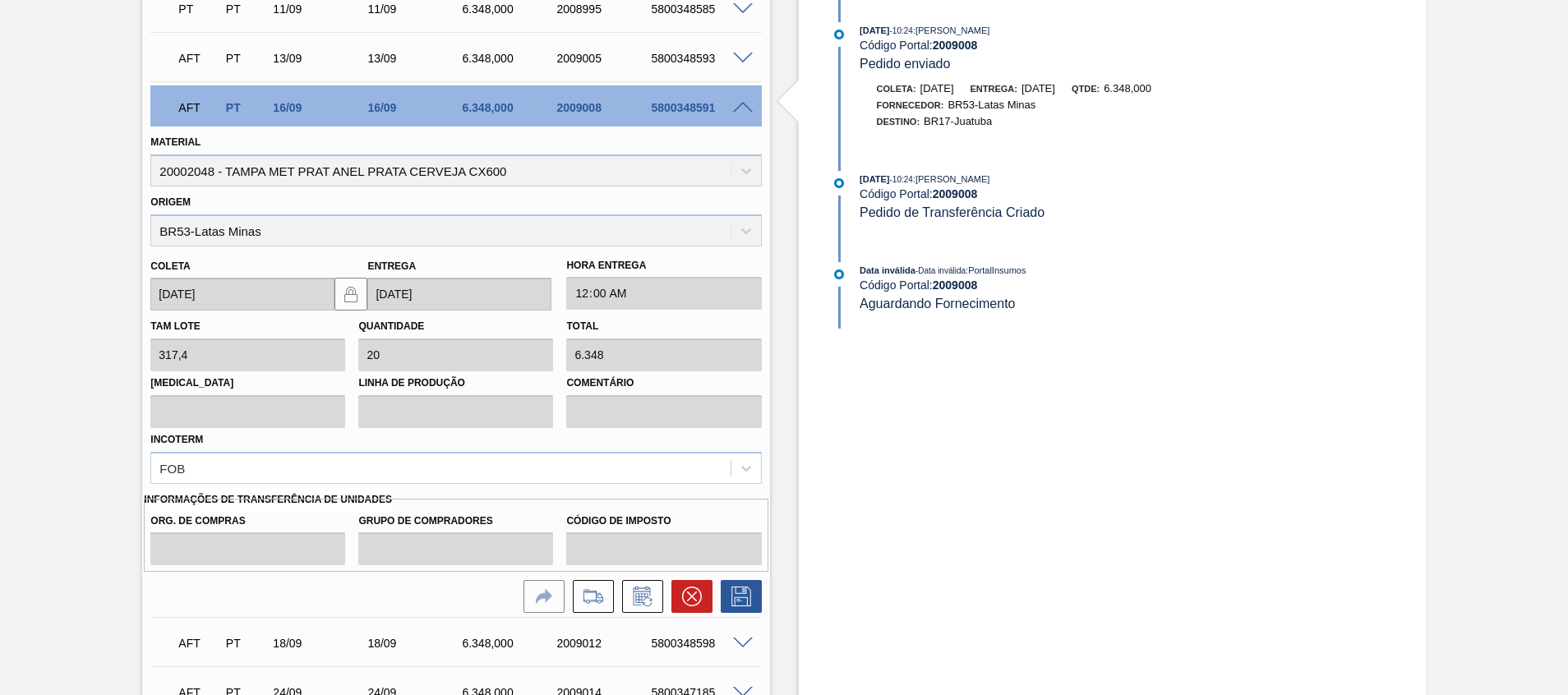
scroll to position [1082, 0]
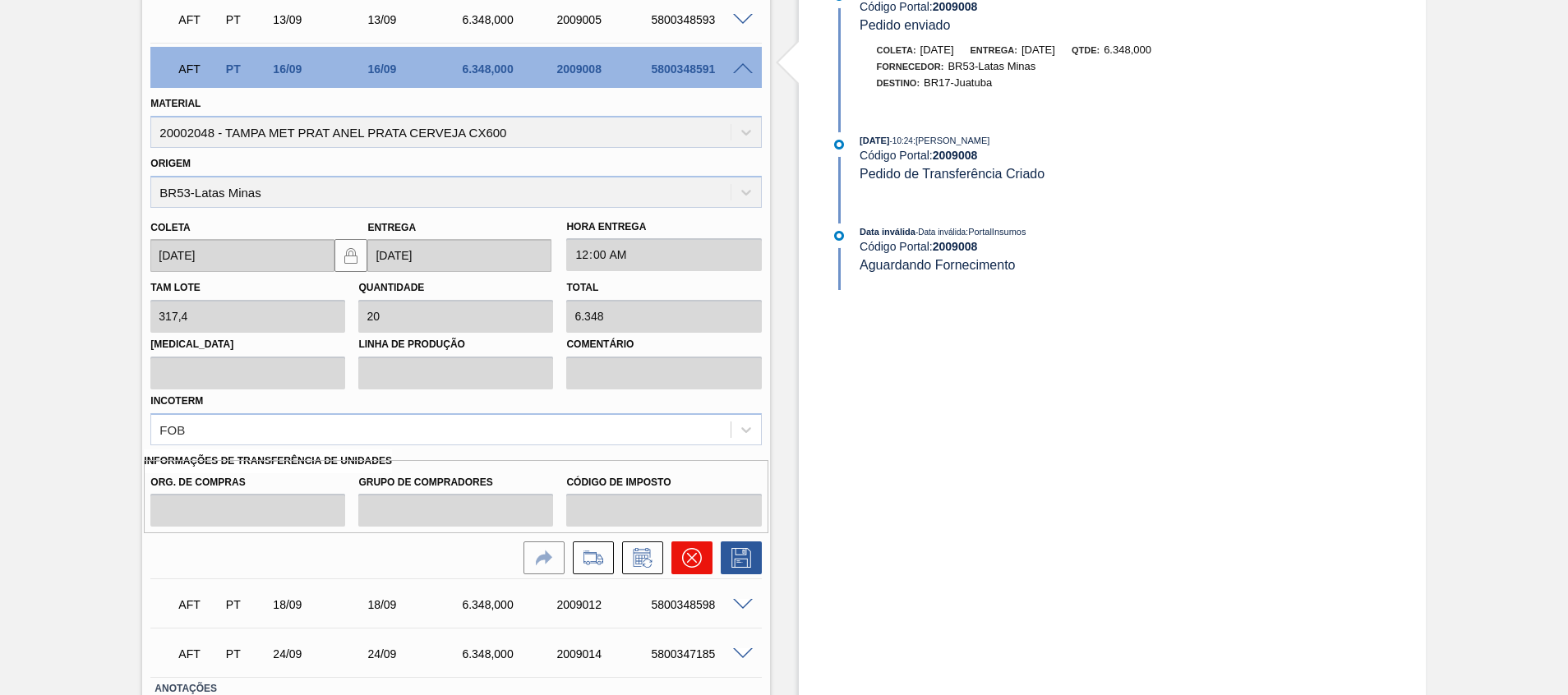
click at [692, 570] on button at bounding box center [691, 557] width 41 height 33
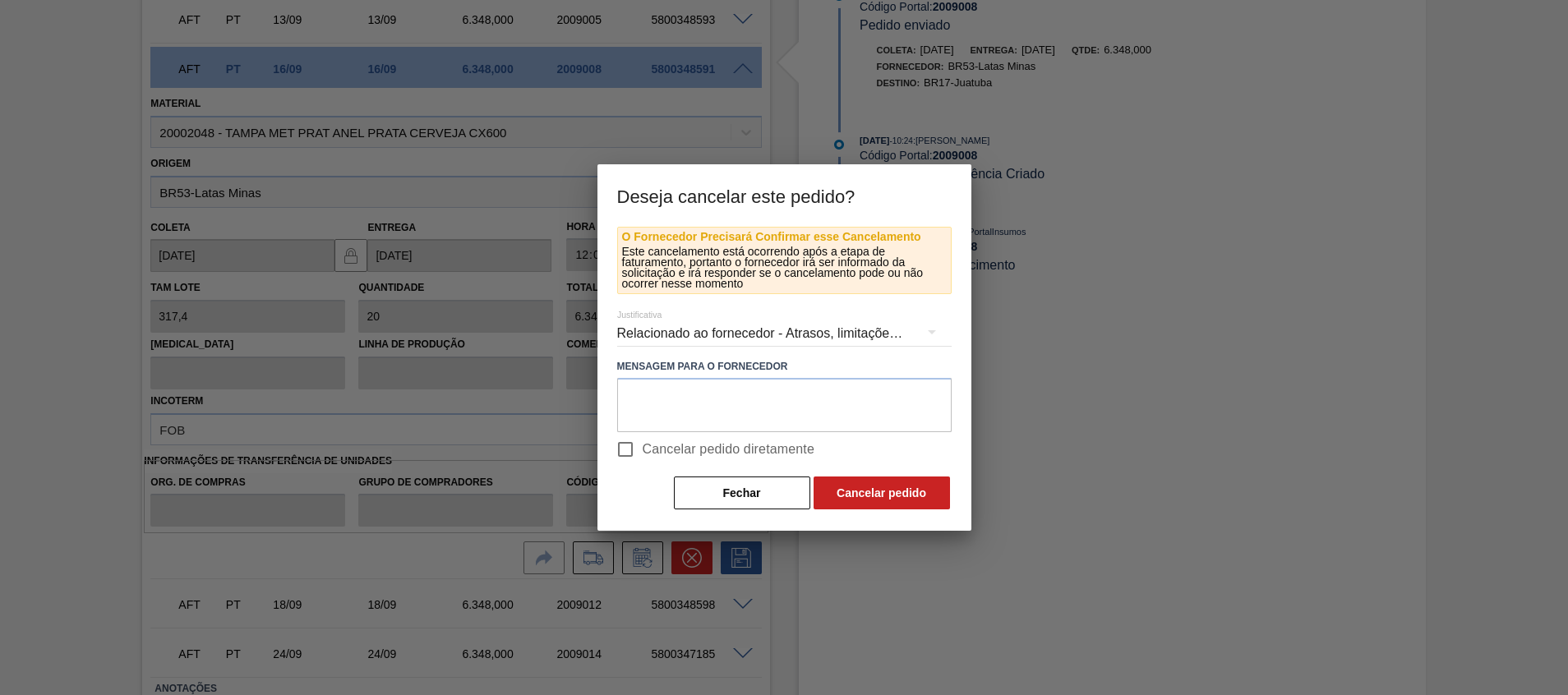
click at [695, 453] on span "Cancelar pedido diretamente" at bounding box center [729, 449] width 173 height 20
click at [643, 453] on input "Cancelar pedido diretamente" at bounding box center [625, 449] width 34 height 34
checkbox input "true"
click at [840, 481] on button "Cancelar pedido" at bounding box center [882, 493] width 137 height 33
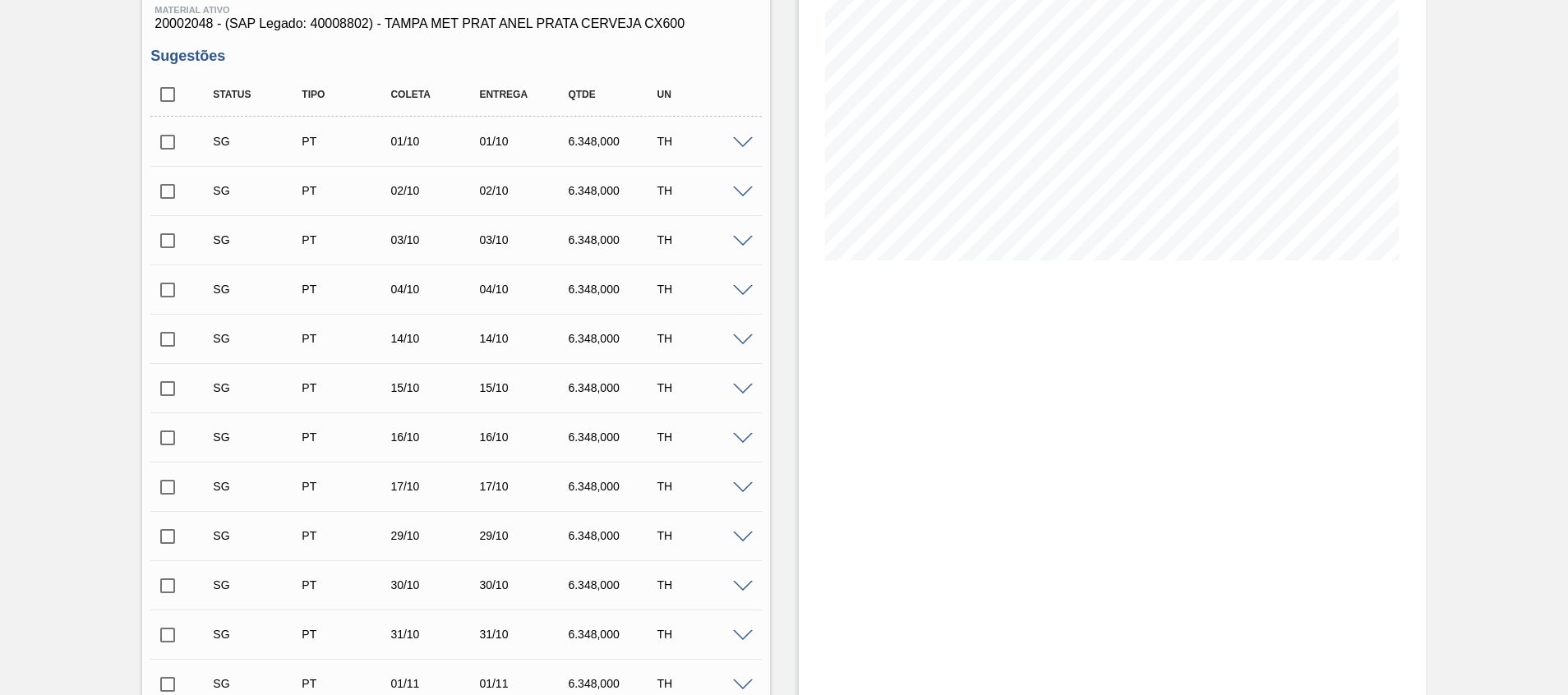
scroll to position [0, 0]
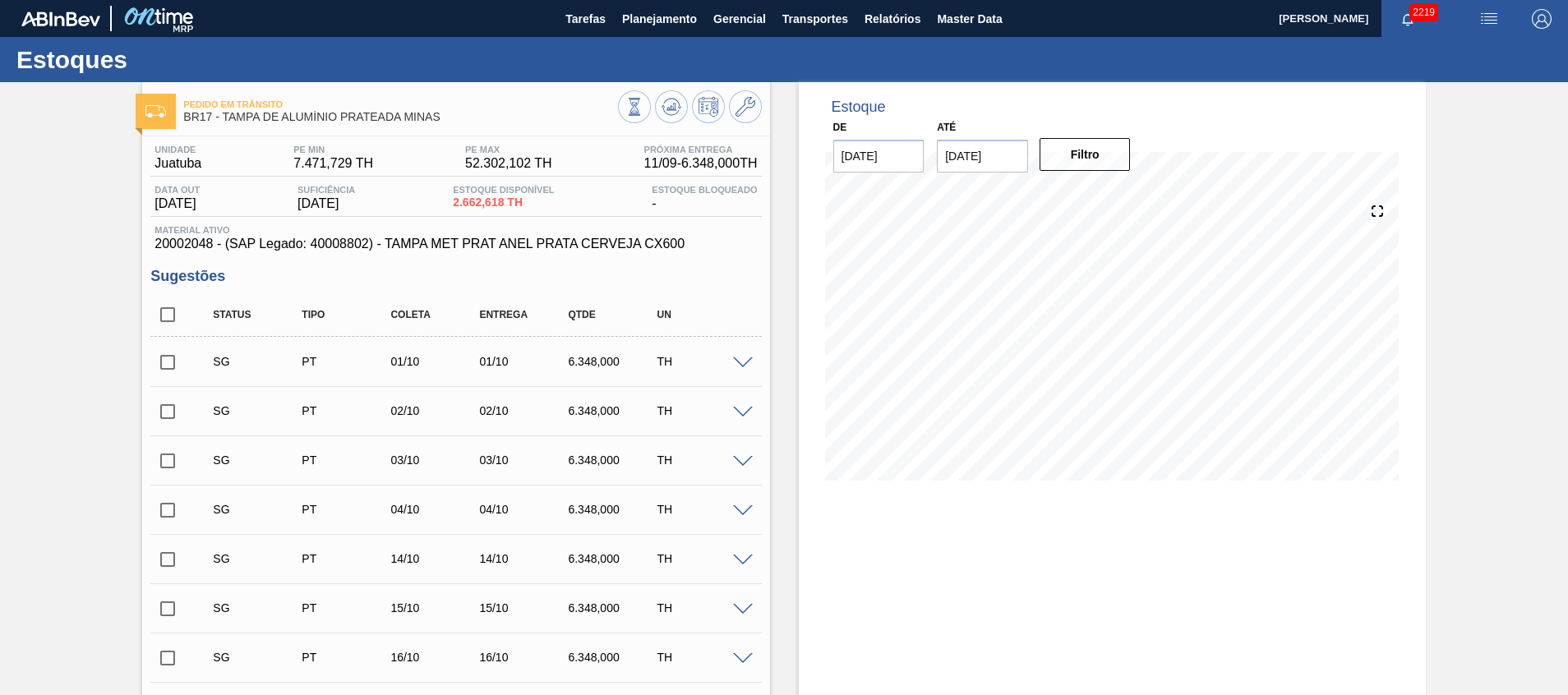
click at [749, 362] on span at bounding box center [743, 363] width 20 height 12
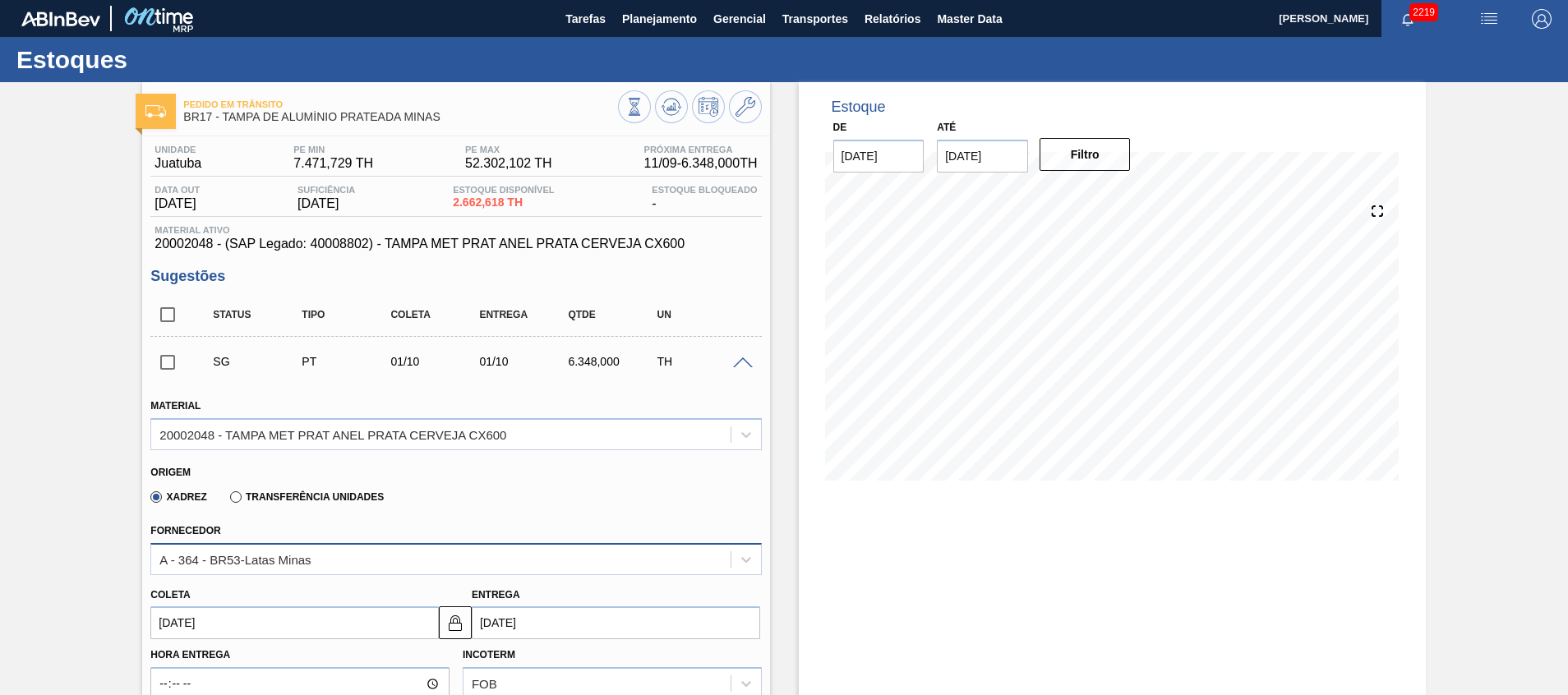
scroll to position [123, 0]
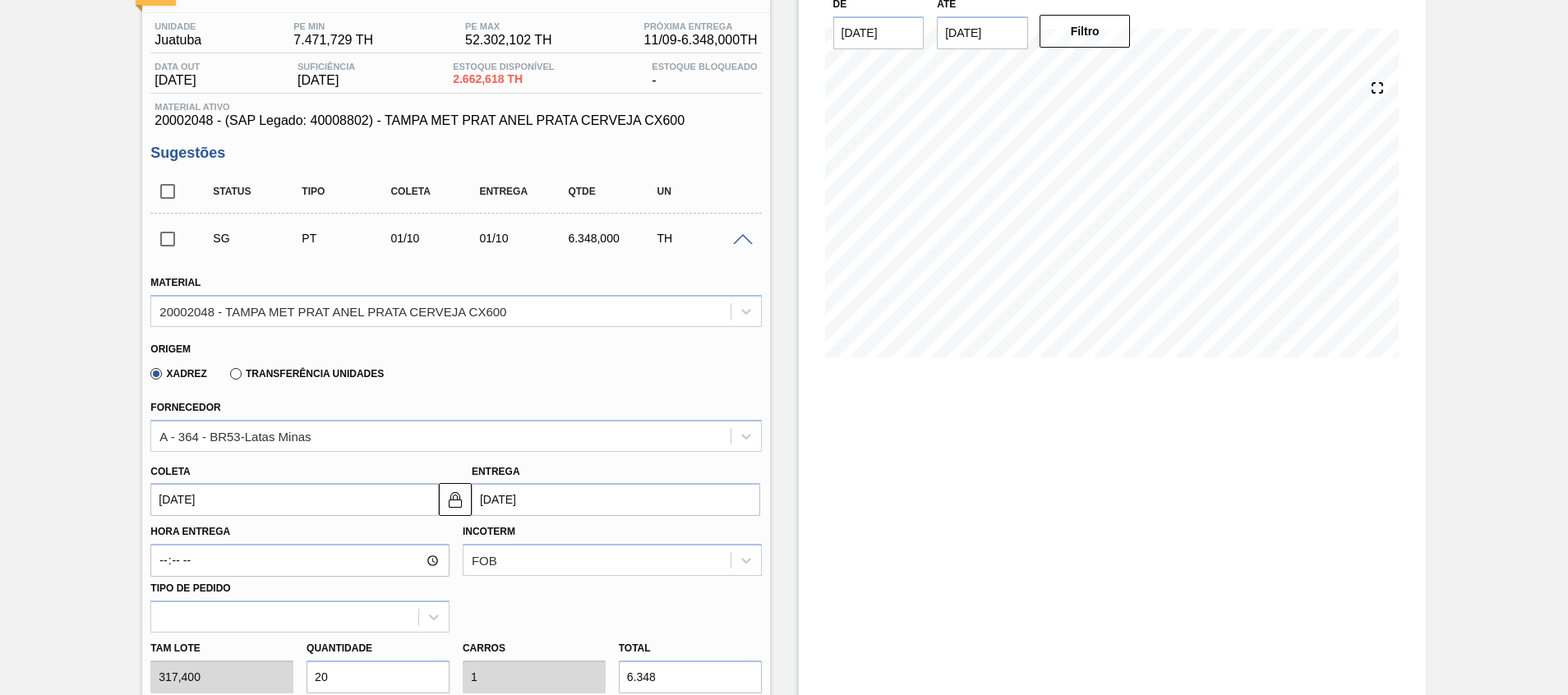
click at [326, 498] on input "[DATE]" at bounding box center [294, 499] width 289 height 33
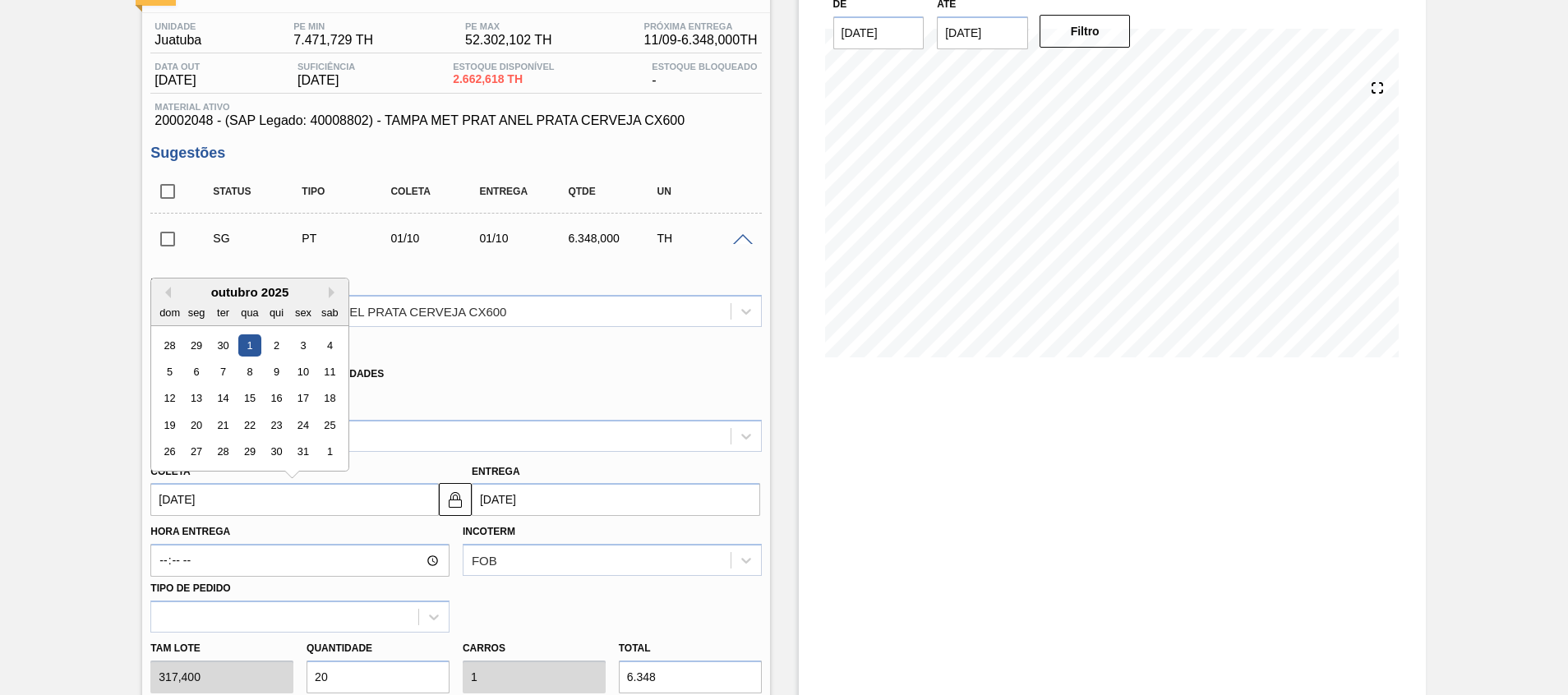
click at [277, 395] on div "16" at bounding box center [275, 398] width 22 height 22
type input "[DATE]"
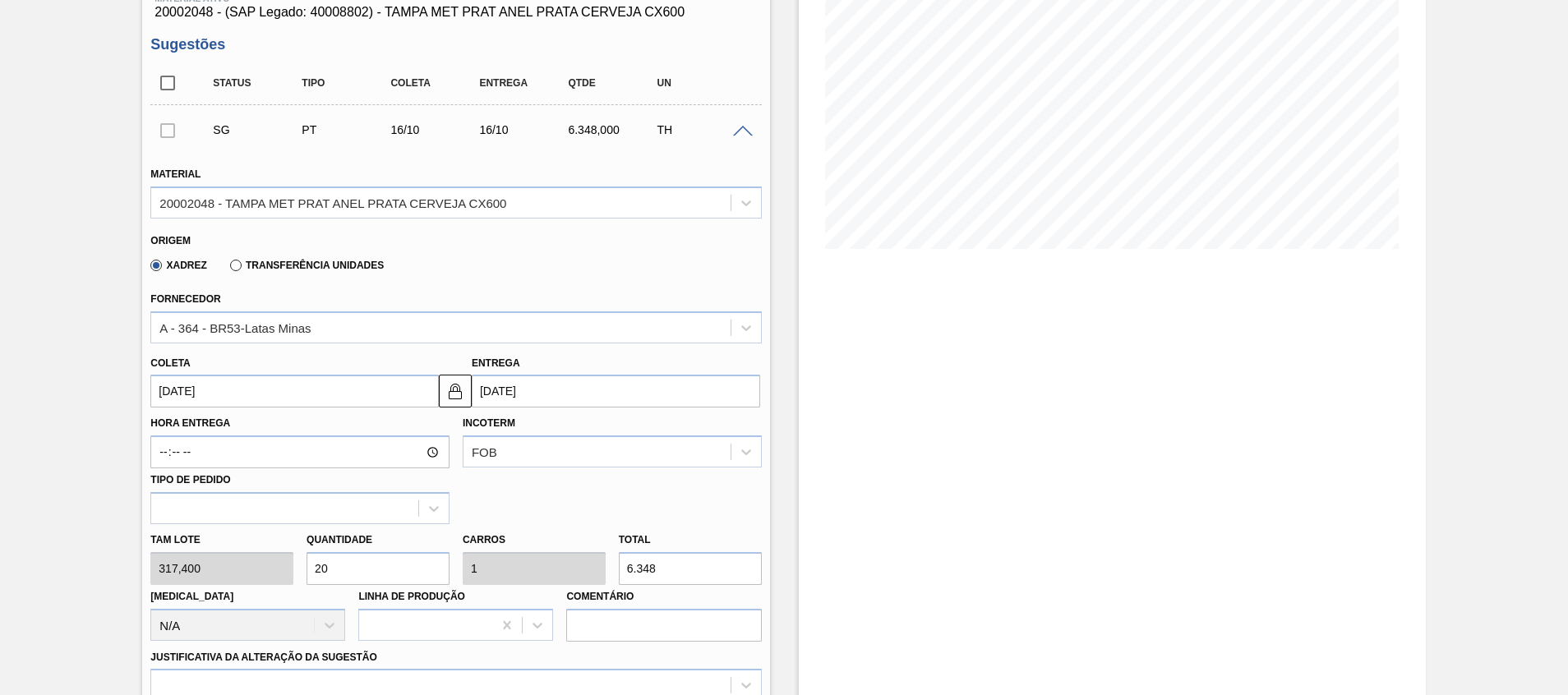
scroll to position [369, 0]
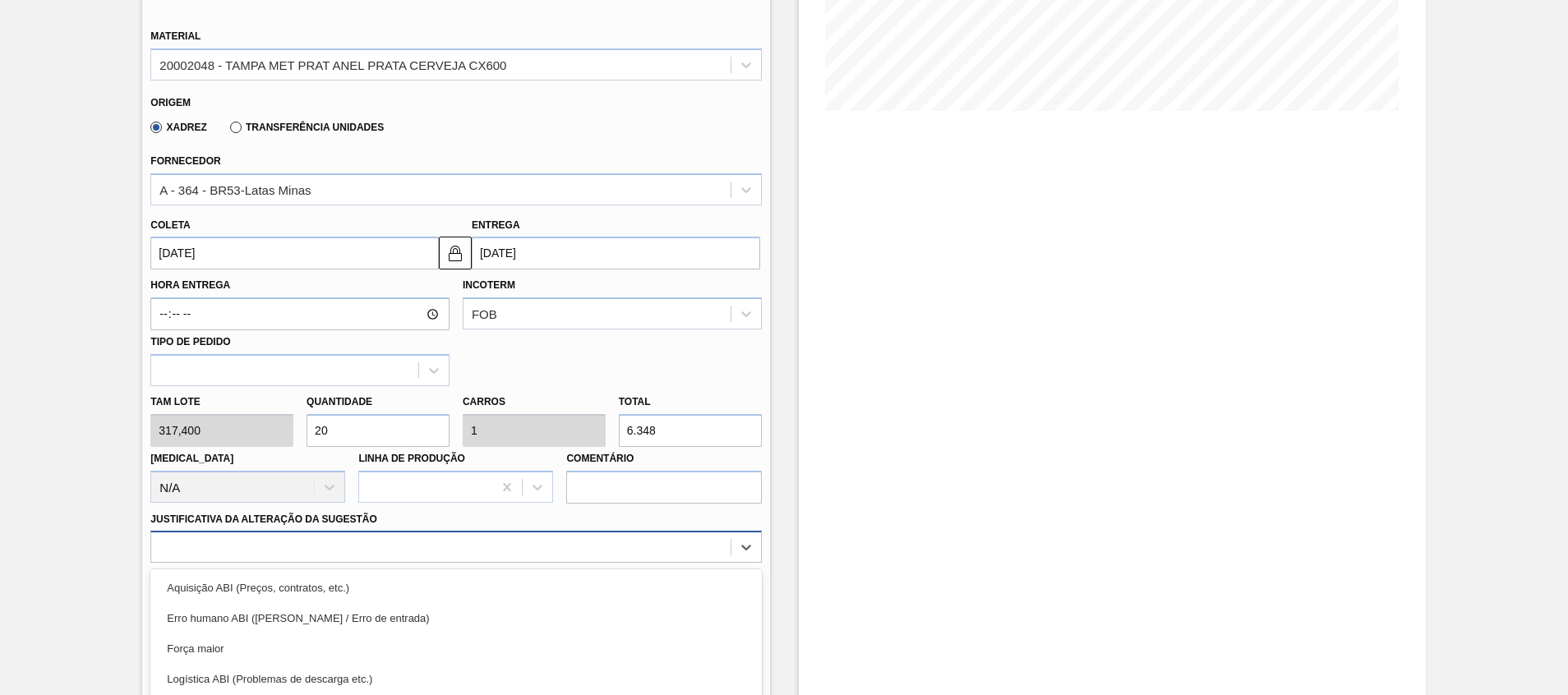
click at [386, 538] on div "option Logística ABI (Problemas de descarga etc.) focused, 4 of 18. 18 results …" at bounding box center [455, 547] width 611 height 32
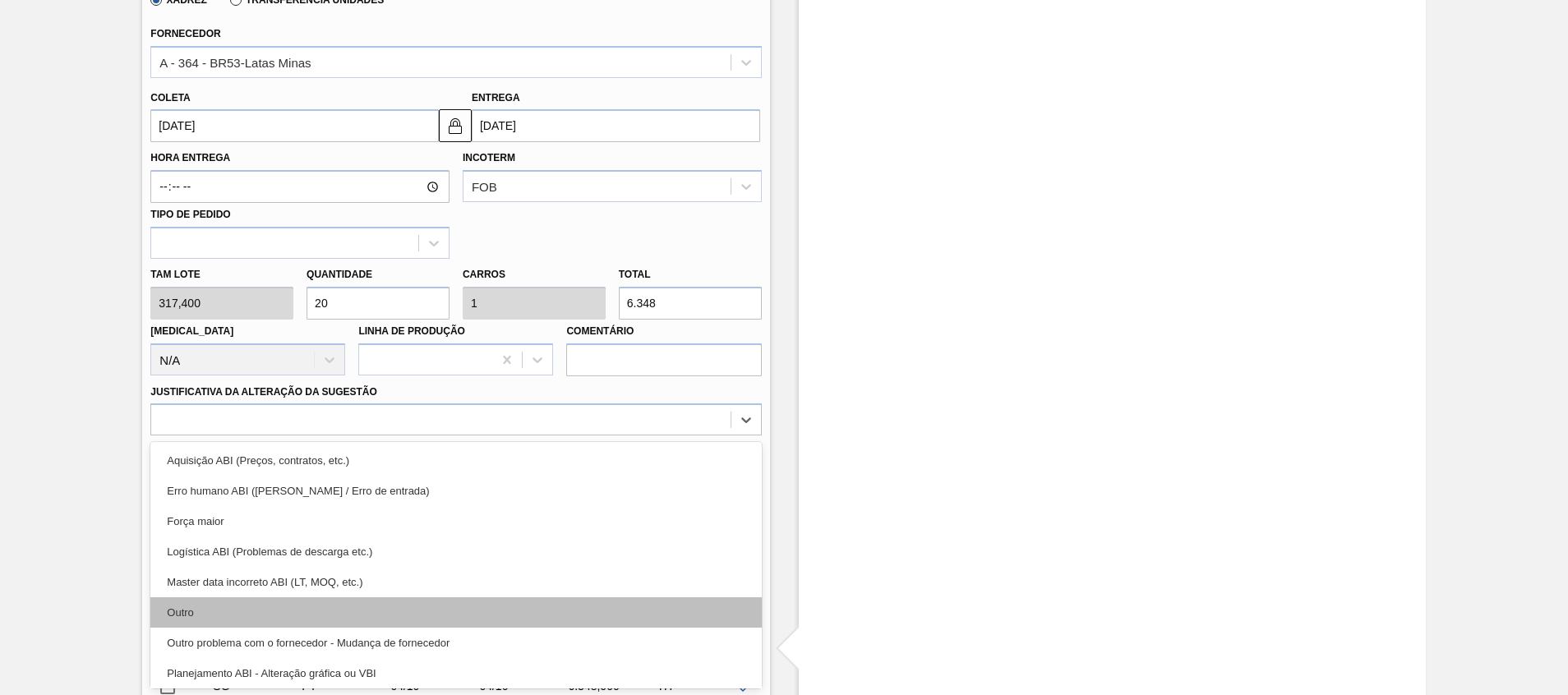
click at [361, 604] on div "Outro" at bounding box center [455, 612] width 611 height 30
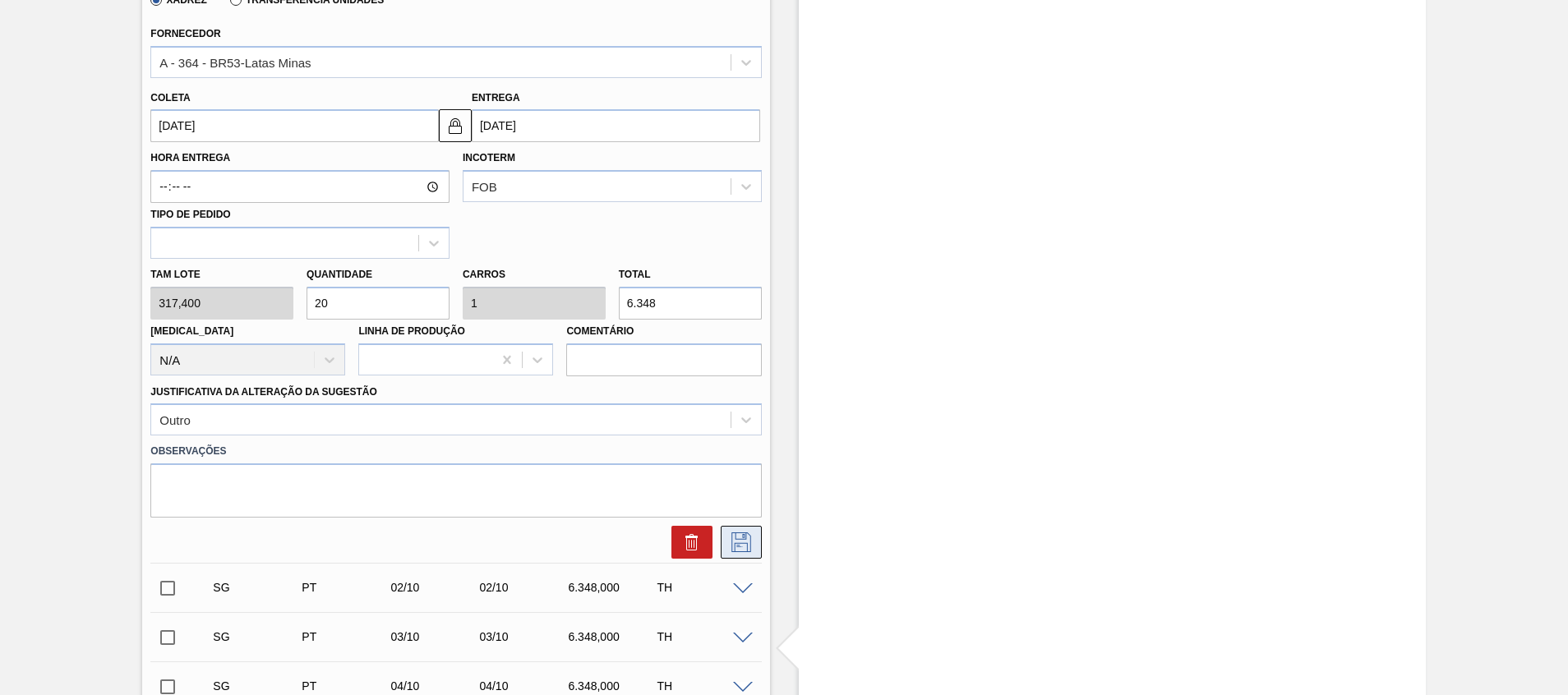
click at [731, 544] on icon at bounding box center [742, 542] width 27 height 20
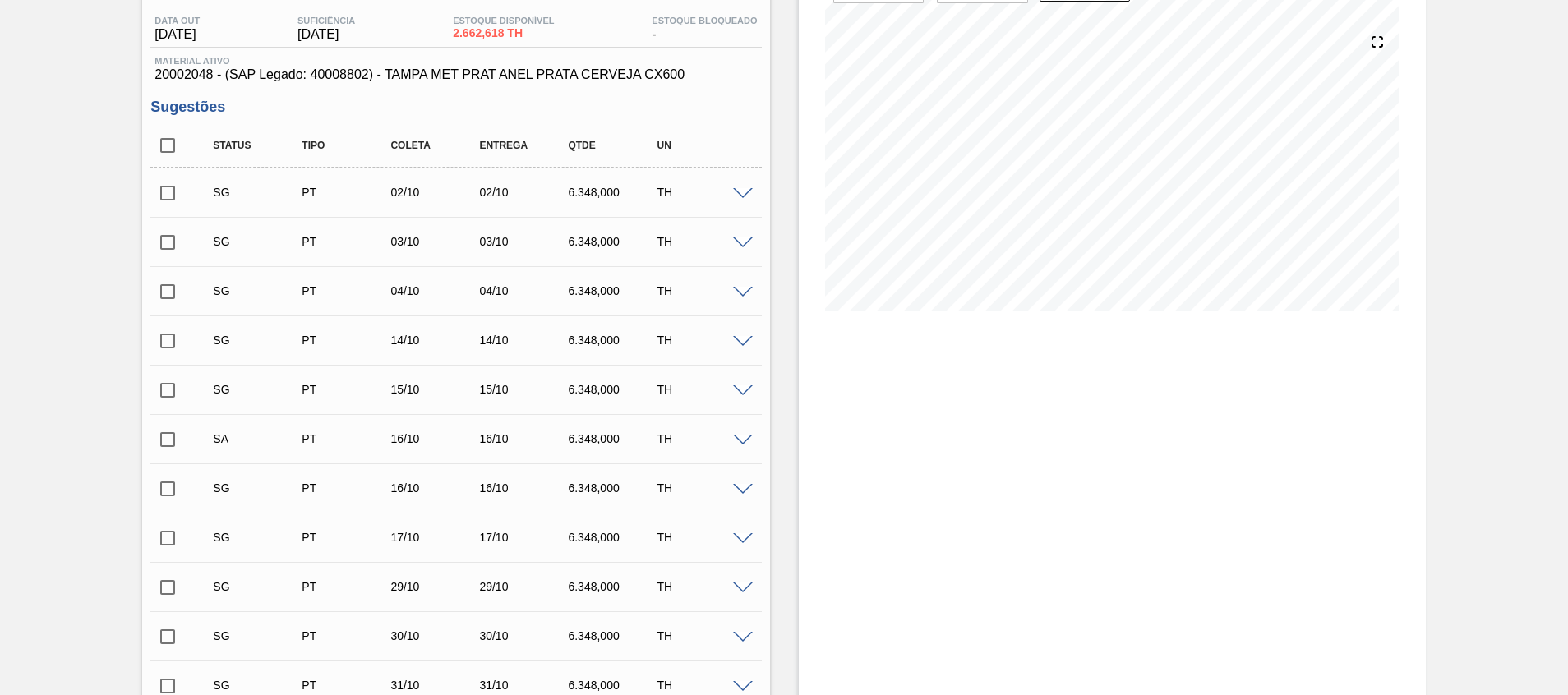
scroll to position [369, 0]
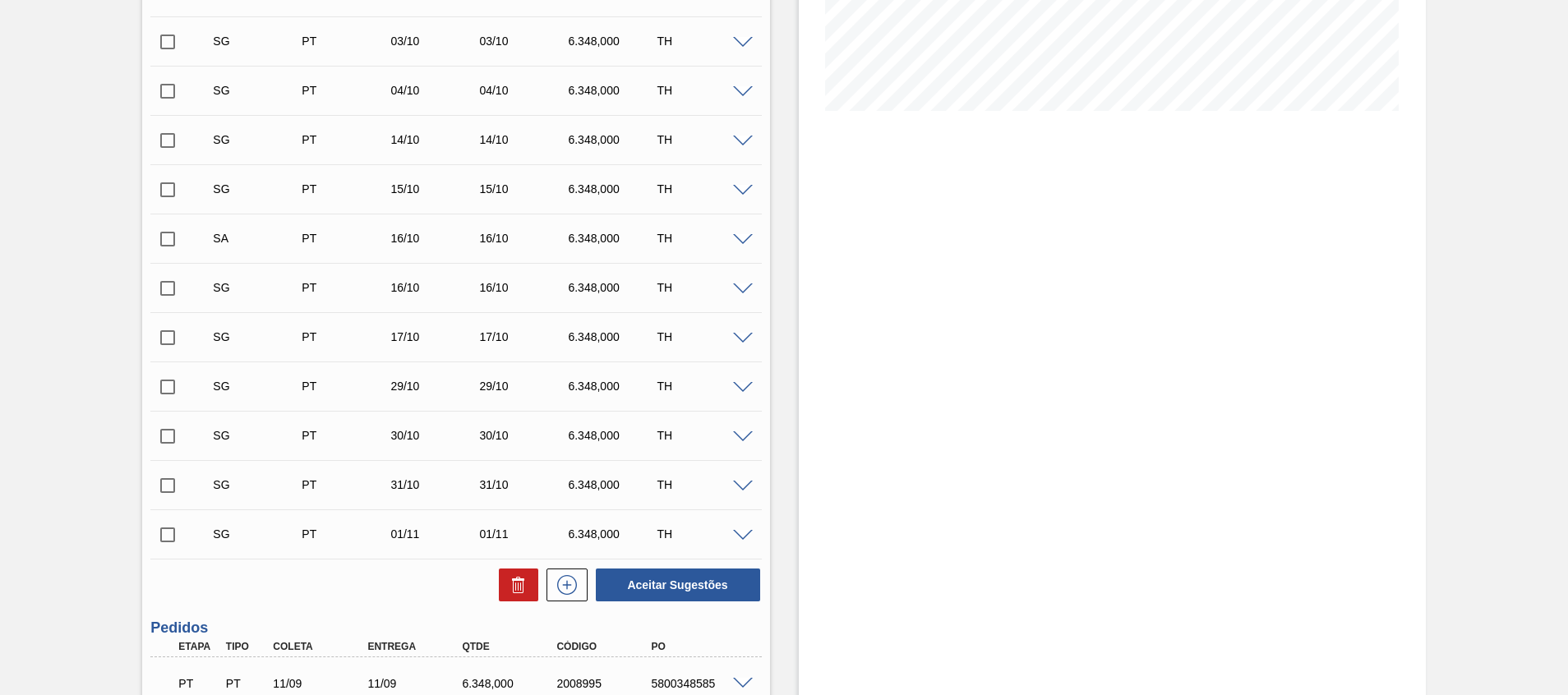
click at [744, 236] on span at bounding box center [743, 240] width 20 height 12
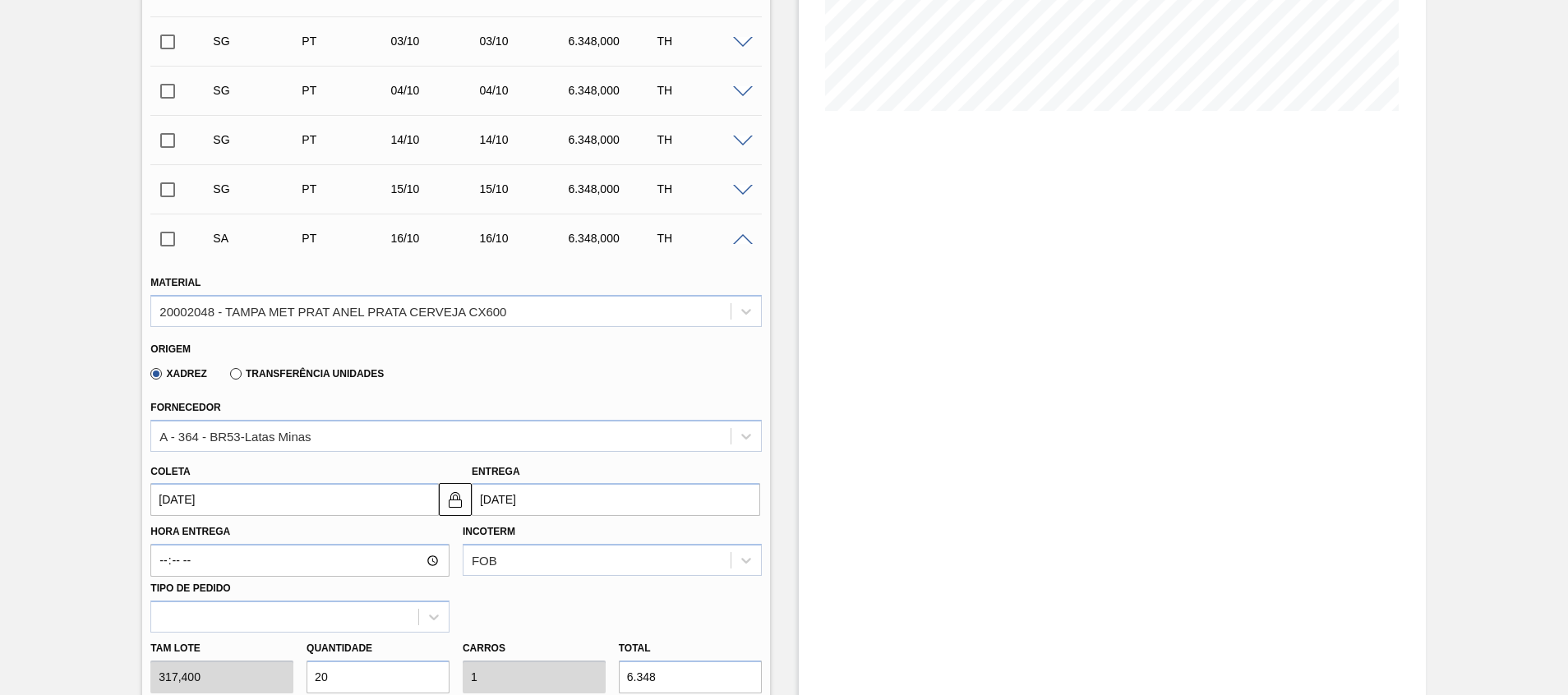
click at [309, 505] on input "[DATE]" at bounding box center [294, 499] width 289 height 33
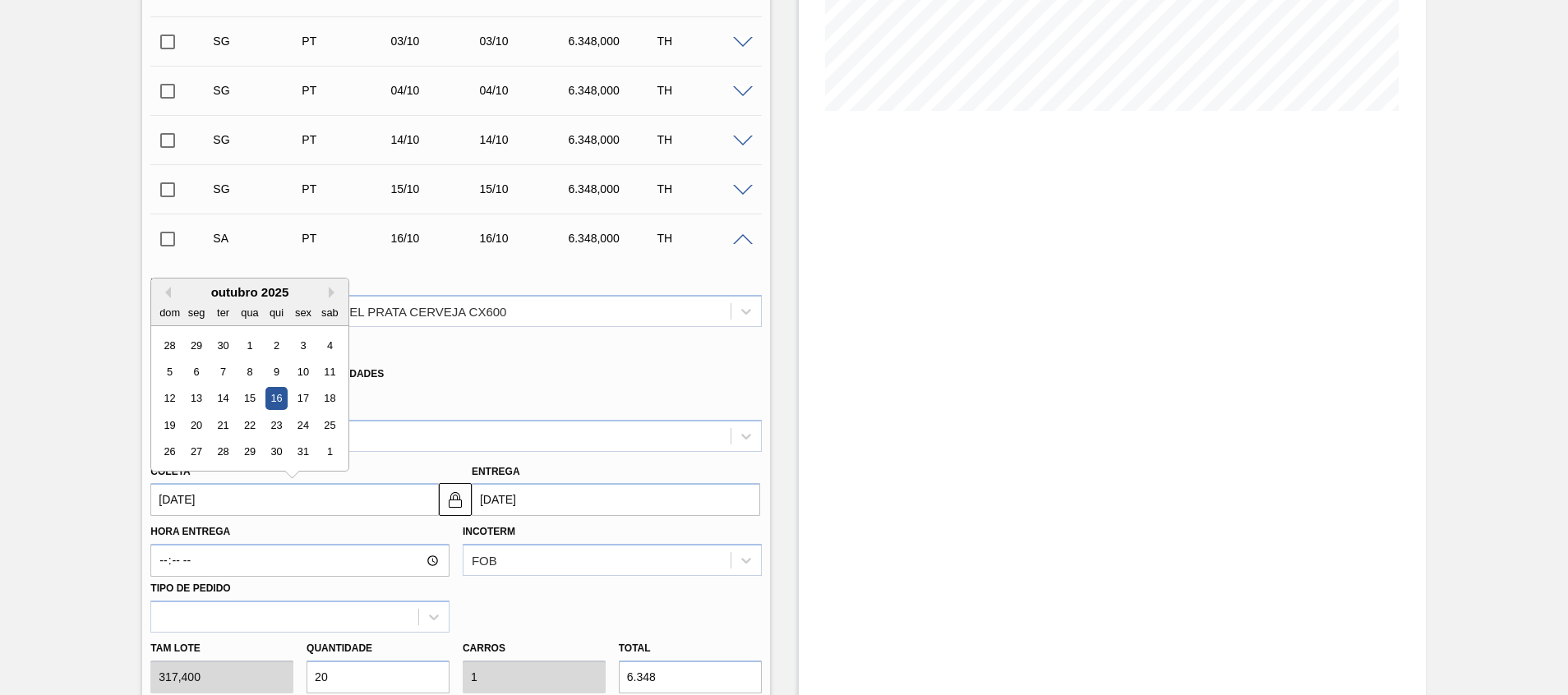
click at [170, 298] on div "outubro 2025" at bounding box center [250, 291] width 198 height 14
click at [168, 296] on button "Previous Month" at bounding box center [165, 292] width 11 height 11
click at [219, 395] on div "16" at bounding box center [222, 398] width 22 height 22
type input "[DATE]"
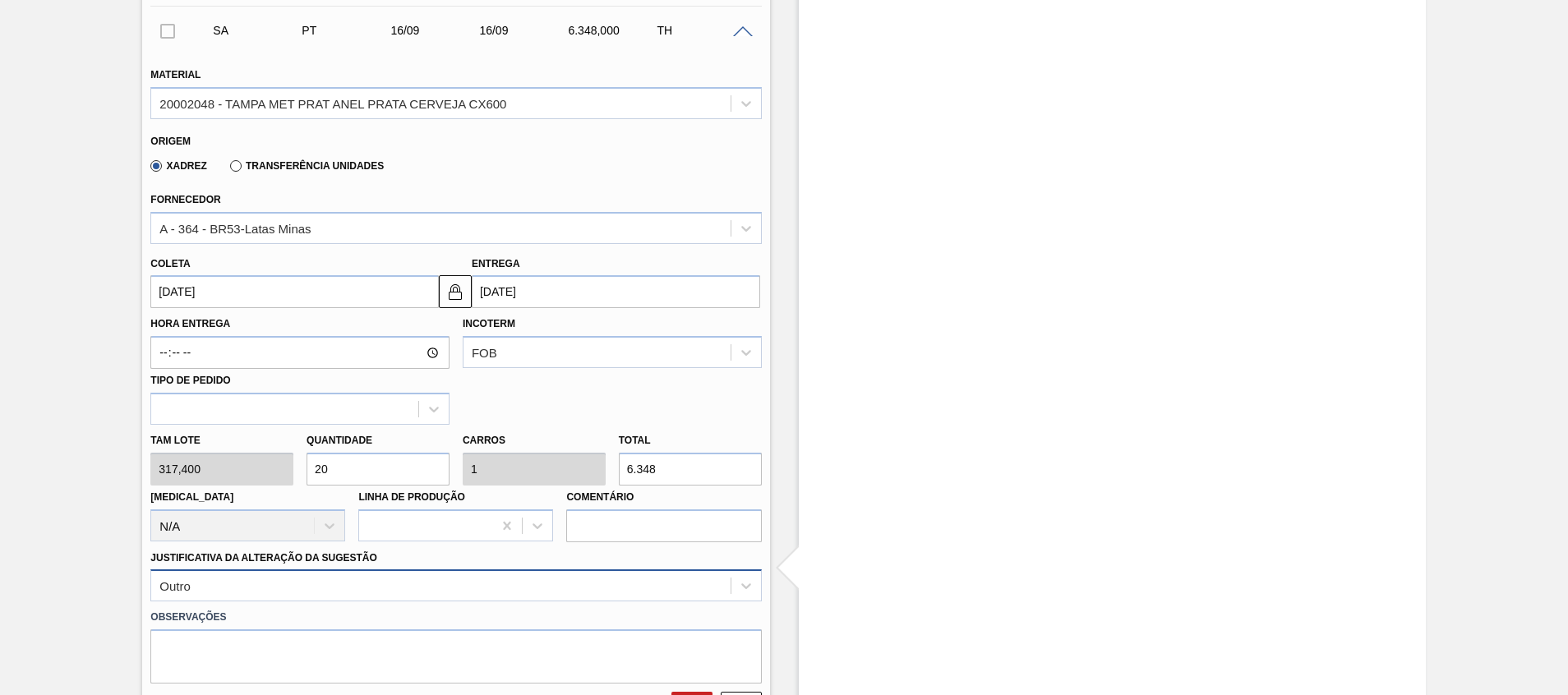
scroll to position [616, 0]
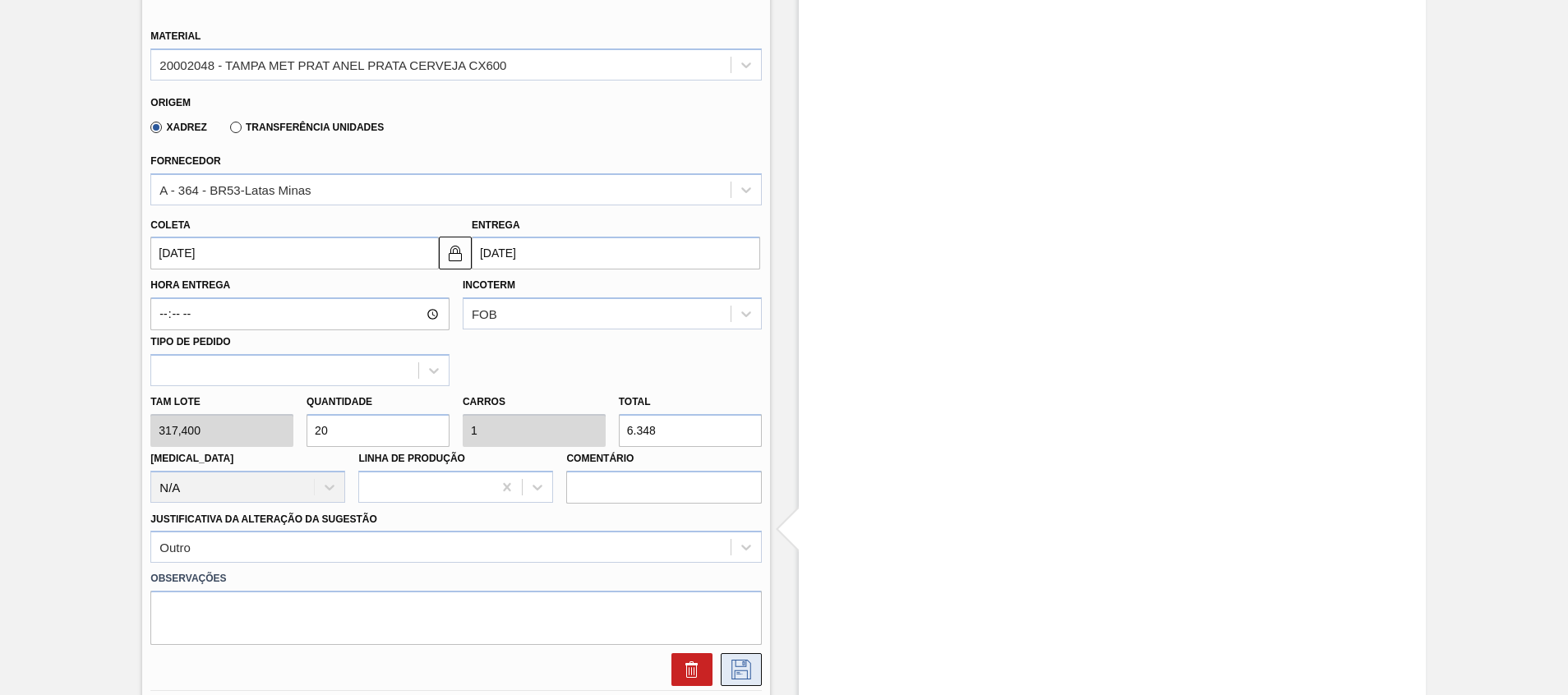
click at [741, 661] on icon at bounding box center [741, 669] width 20 height 20
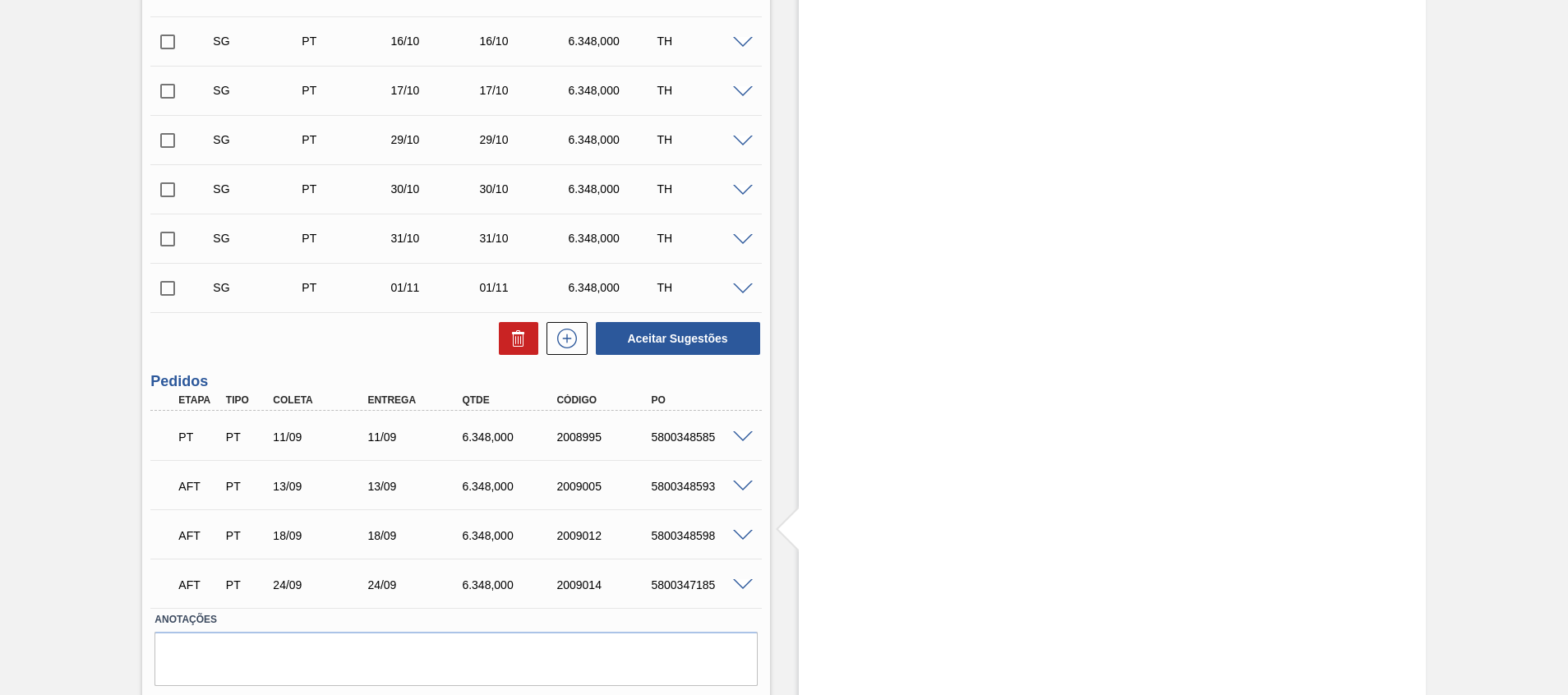
scroll to position [123, 0]
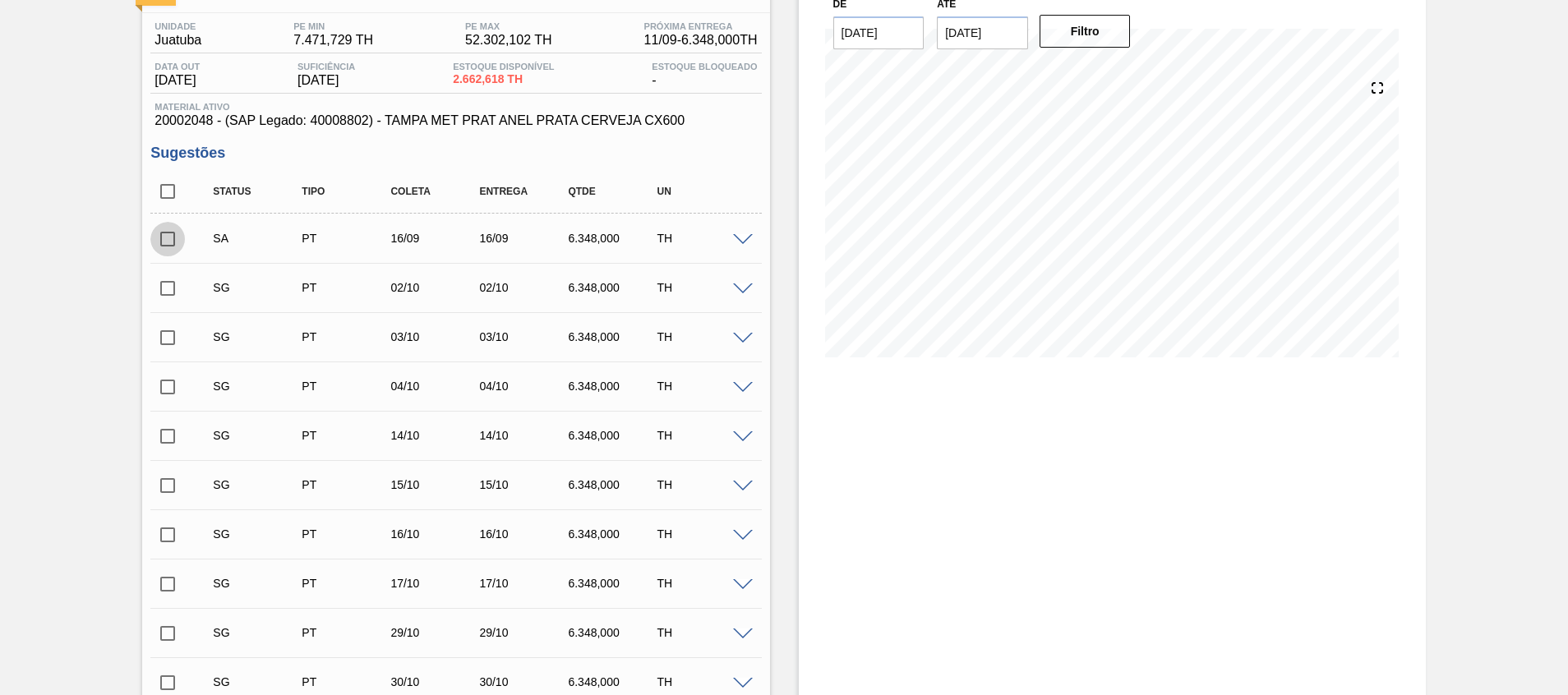
click at [168, 236] on input "checkbox" at bounding box center [167, 239] width 34 height 34
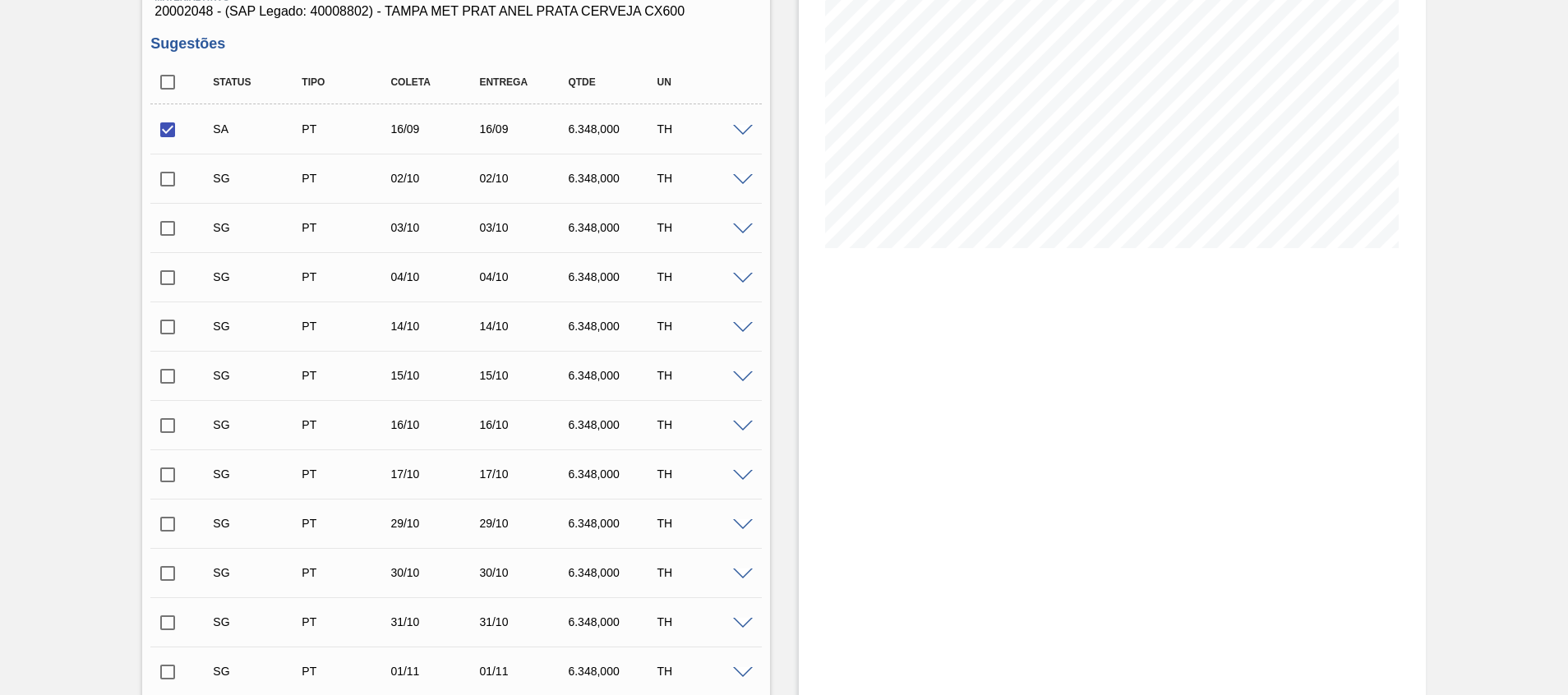
scroll to position [369, 0]
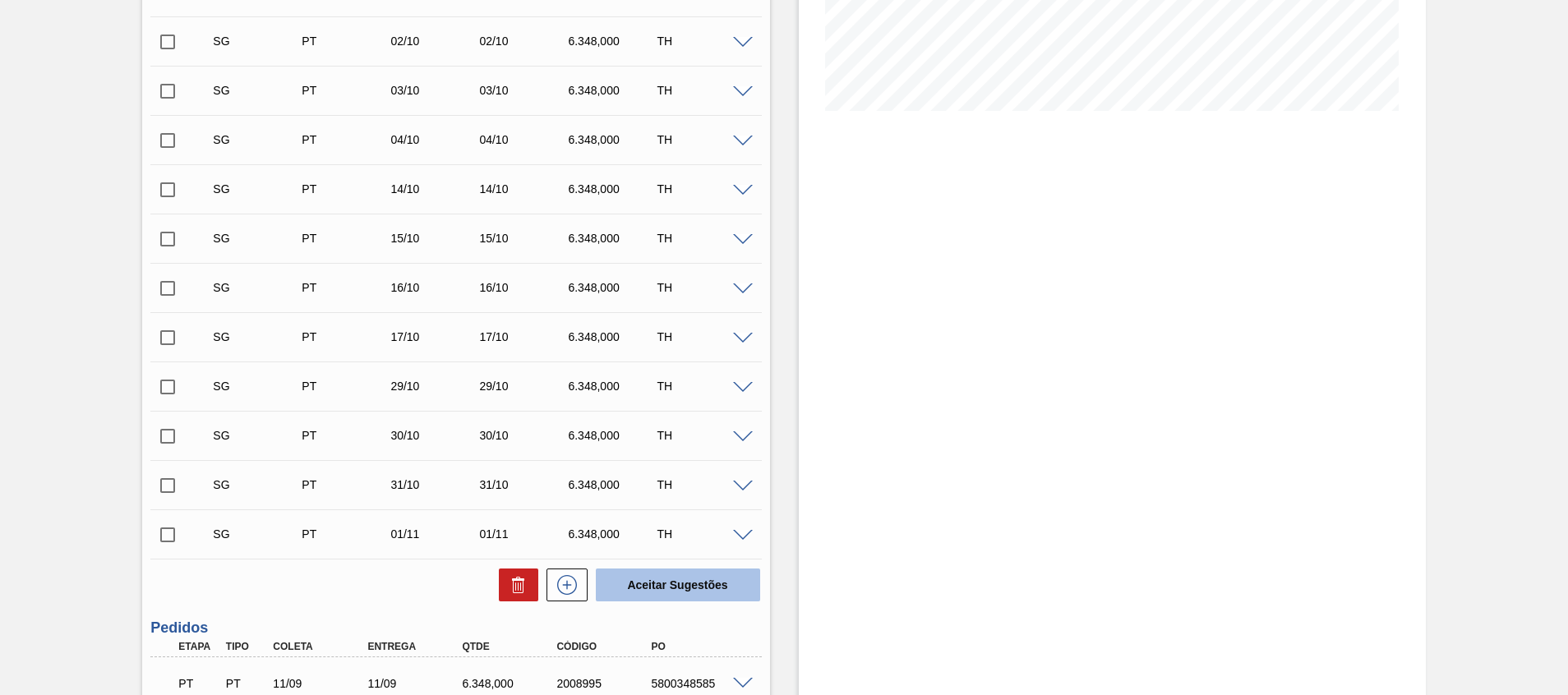
click at [705, 571] on button "Aceitar Sugestões" at bounding box center [677, 585] width 164 height 33
checkbox input "false"
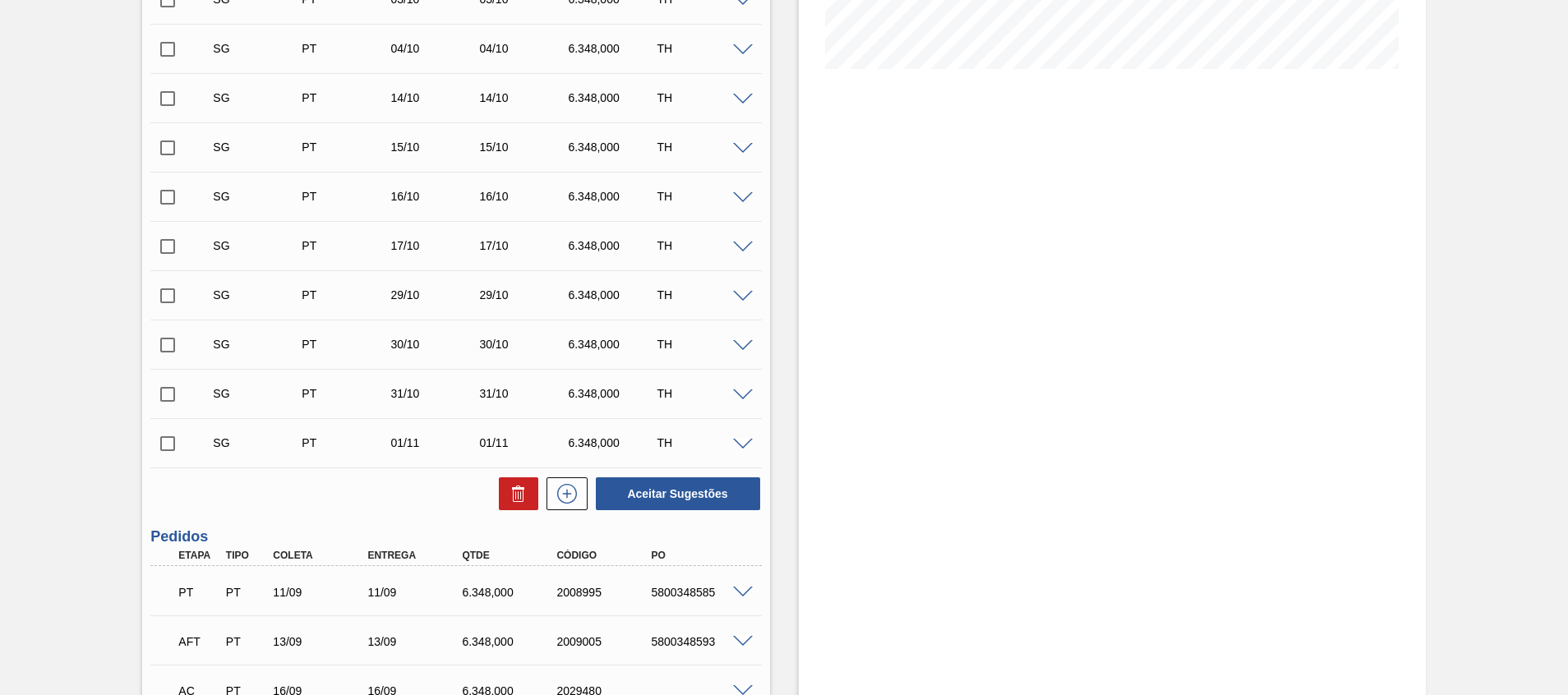
scroll to position [567, 0]
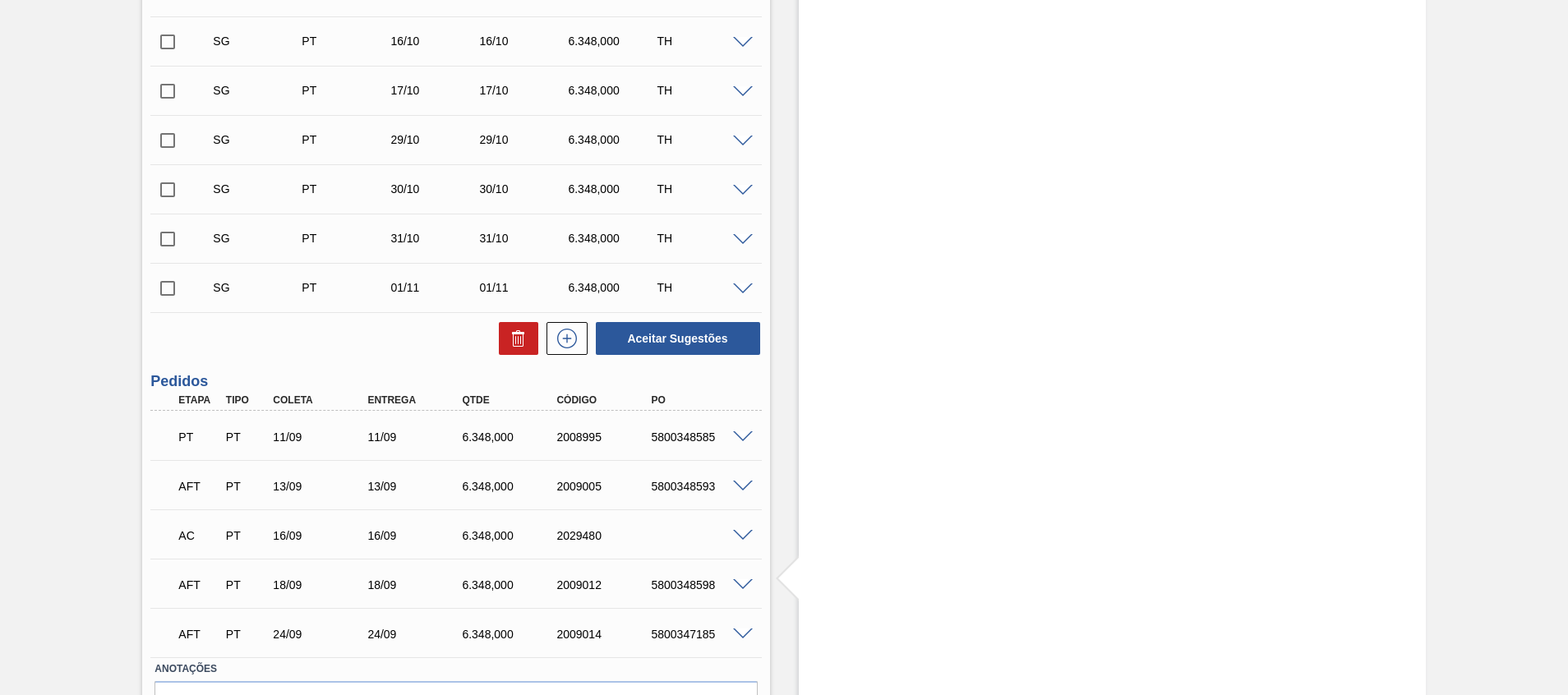
click at [740, 537] on span at bounding box center [743, 535] width 20 height 12
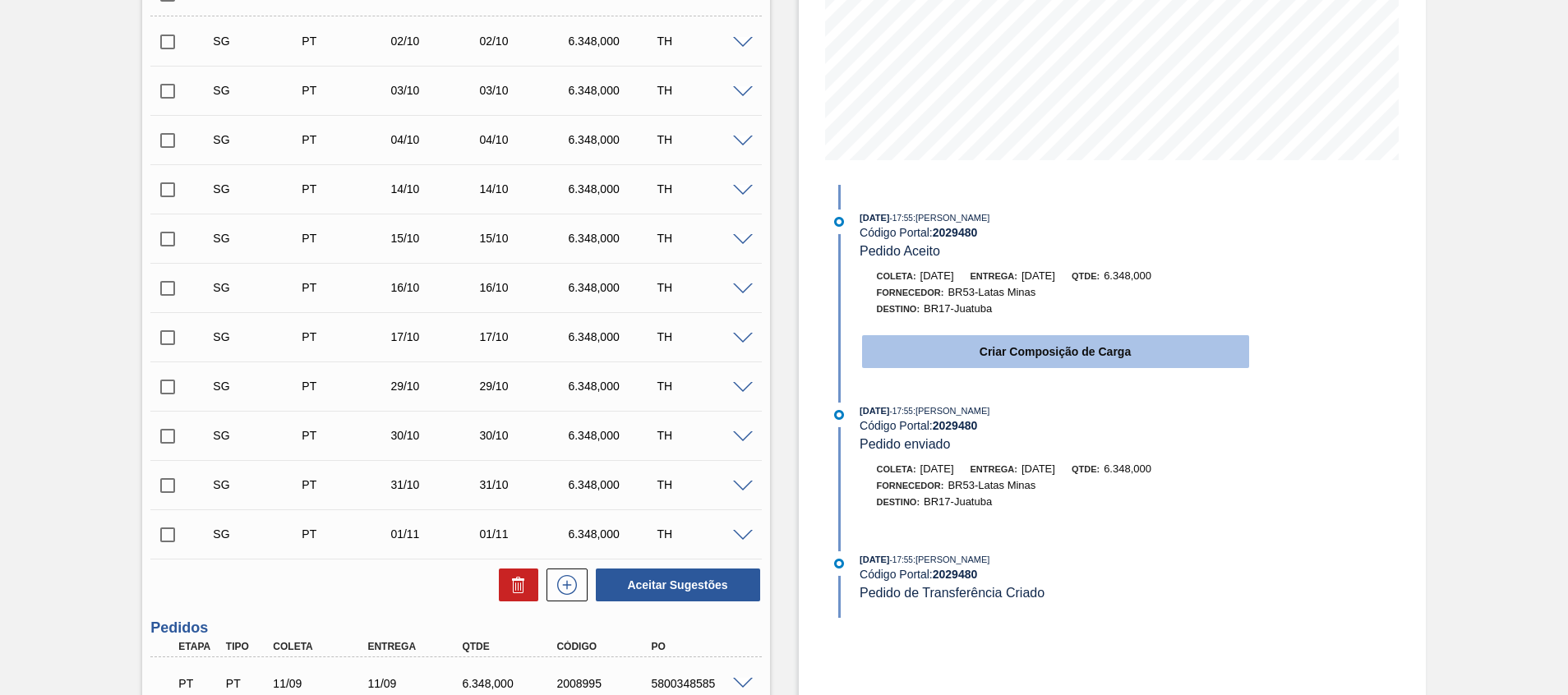
click at [926, 357] on button "Criar Composição de Carga" at bounding box center [1056, 351] width 387 height 33
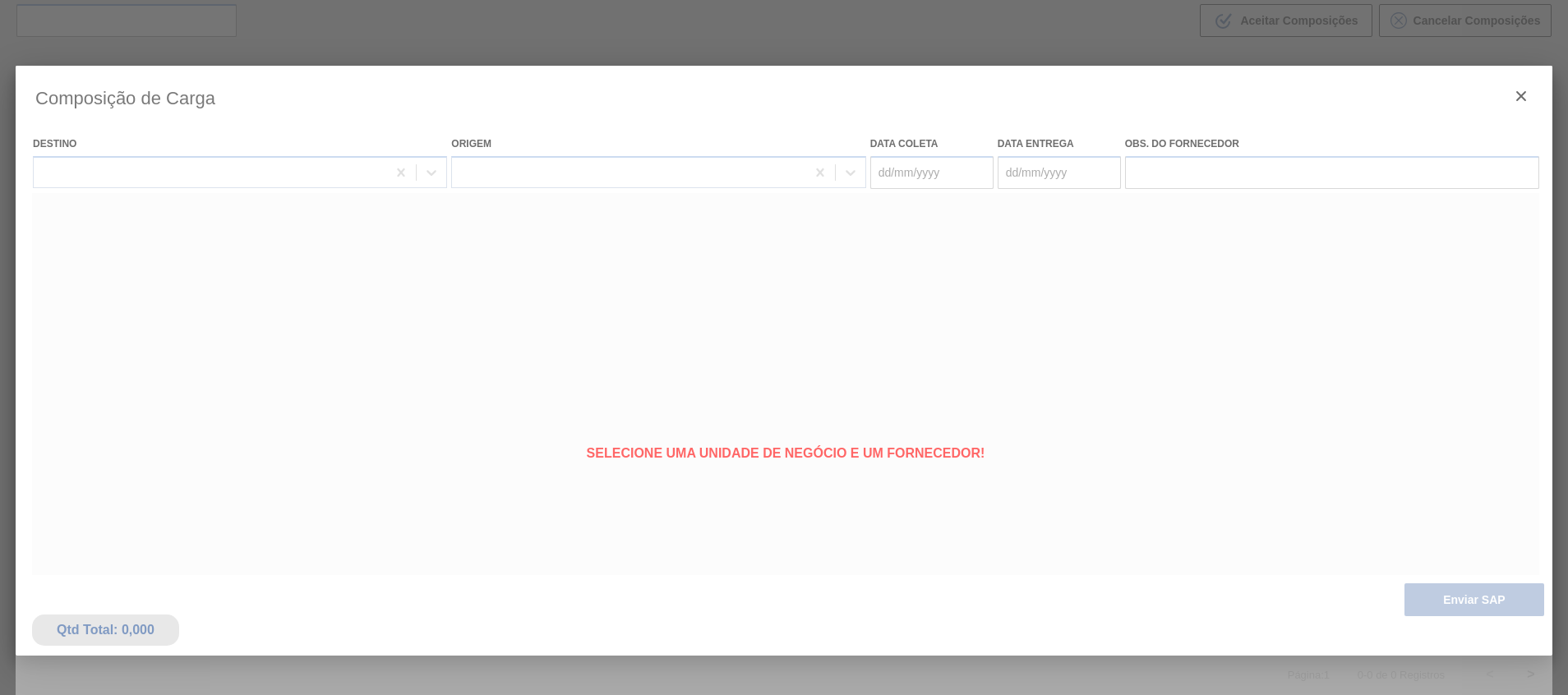
type coleta "[DATE]"
type entrega "[DATE]"
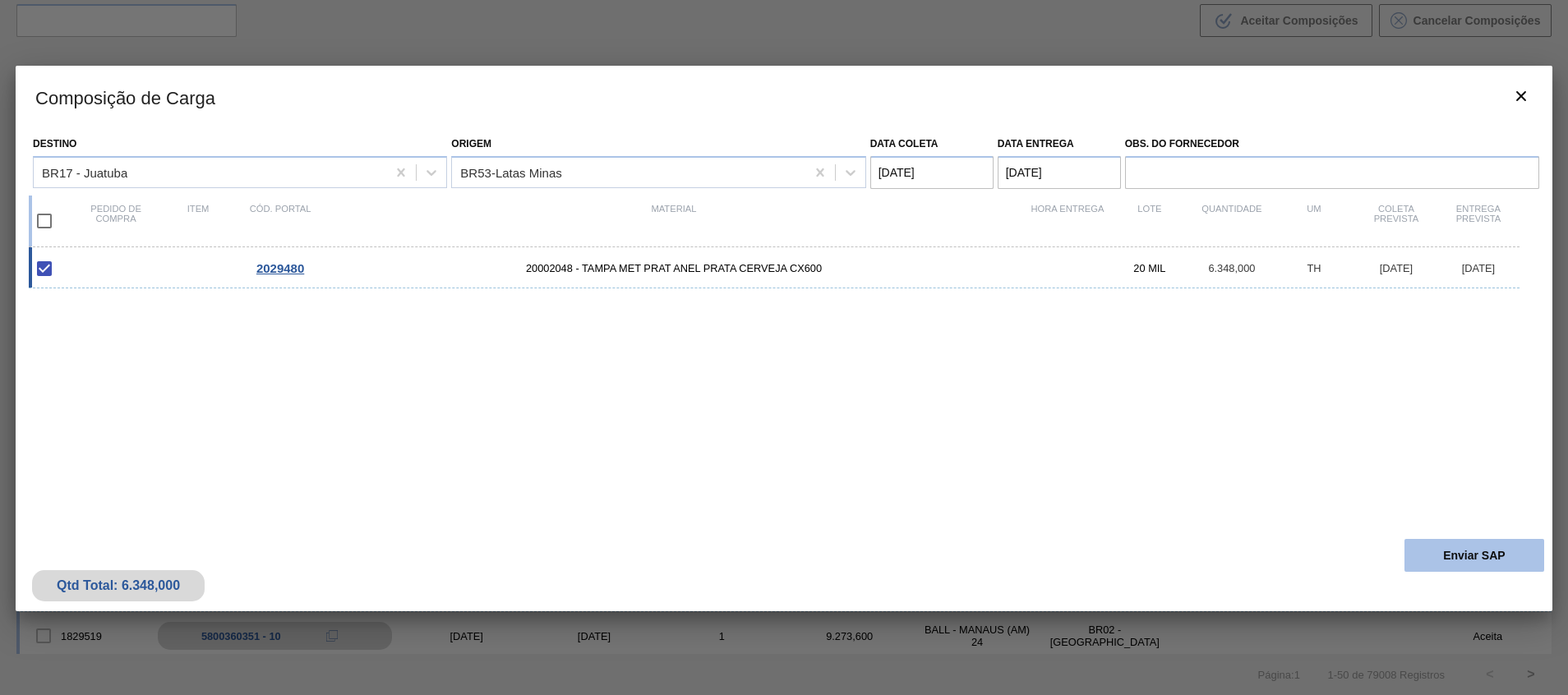
click at [1507, 556] on button "Enviar SAP" at bounding box center [1474, 555] width 140 height 33
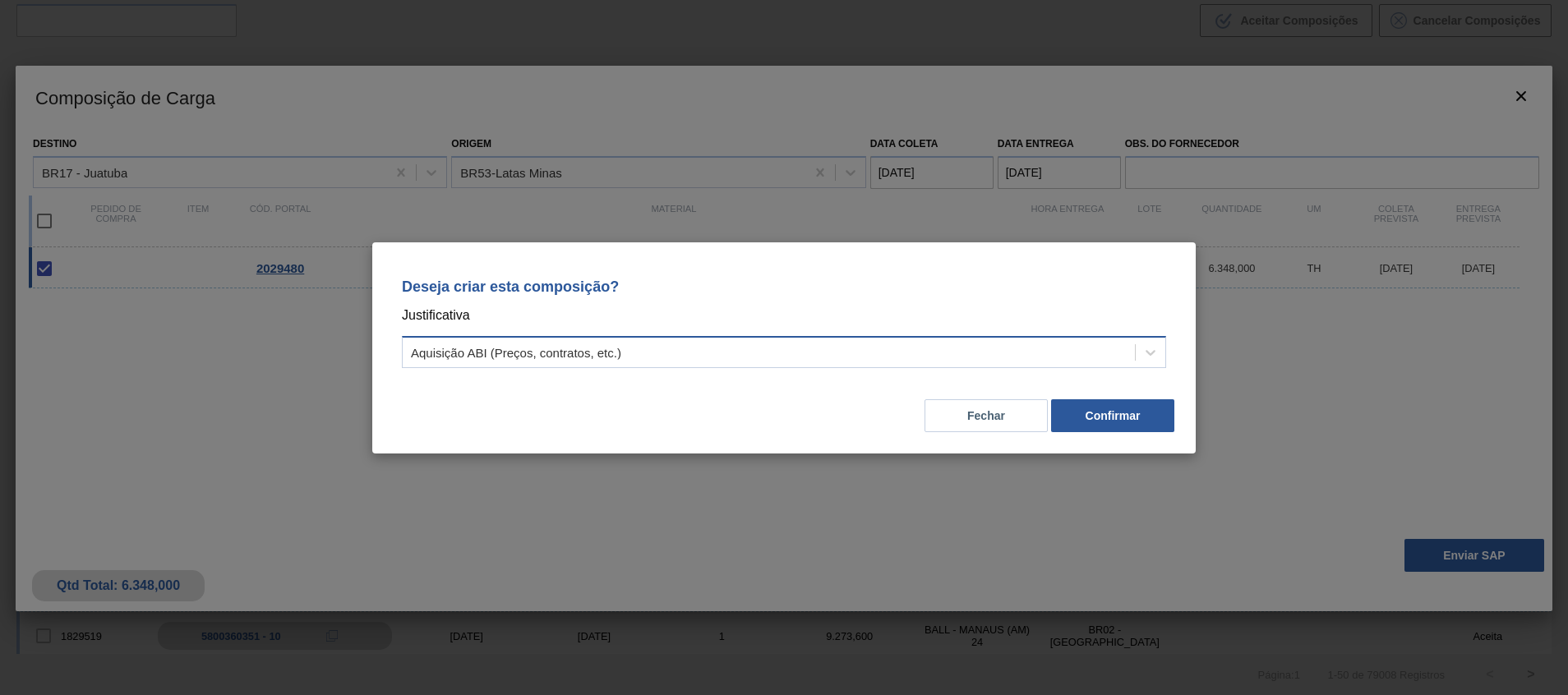
click at [1011, 351] on div "Aquisição ABI (Preços, contratos, etc.)" at bounding box center [768, 351] width 732 height 24
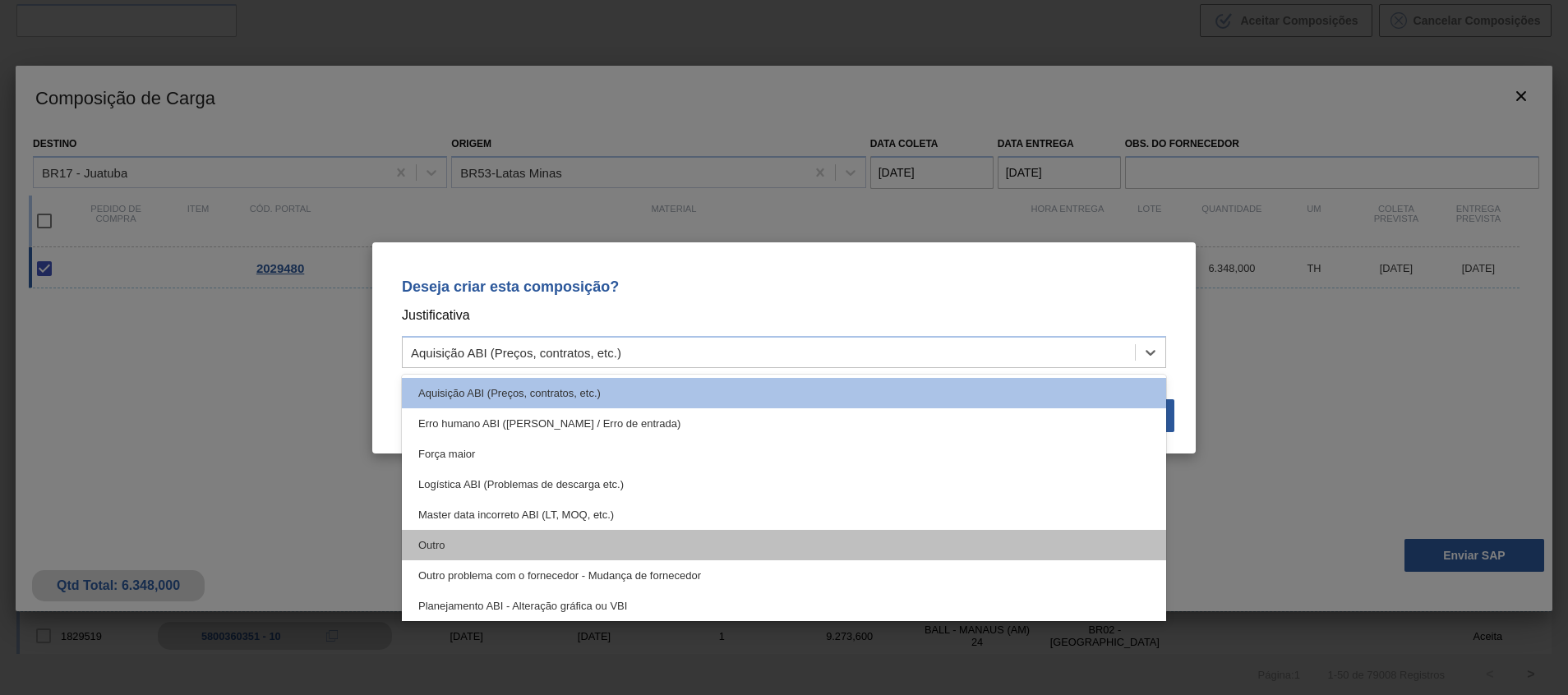
click at [862, 557] on div "Outro" at bounding box center [784, 545] width 765 height 30
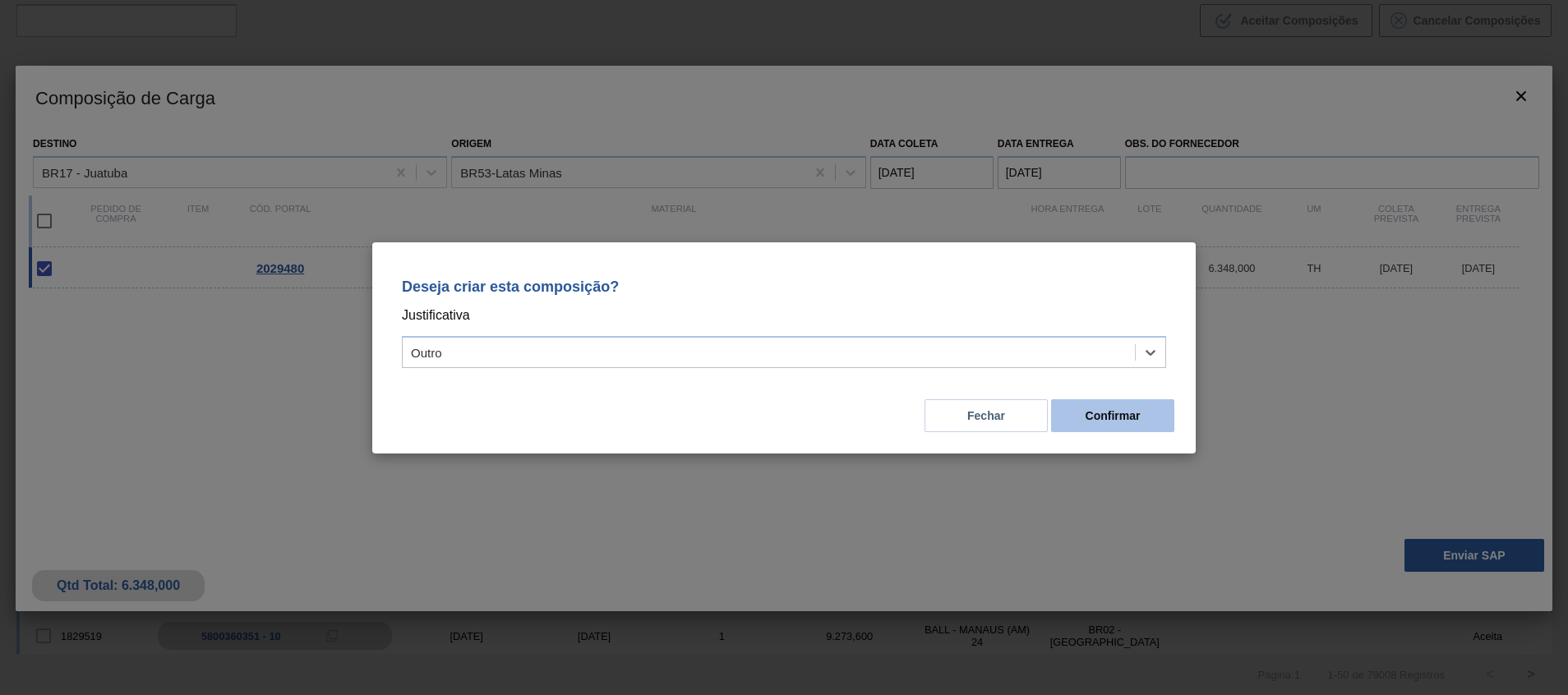
click at [1097, 412] on button "Confirmar" at bounding box center [1113, 416] width 123 height 33
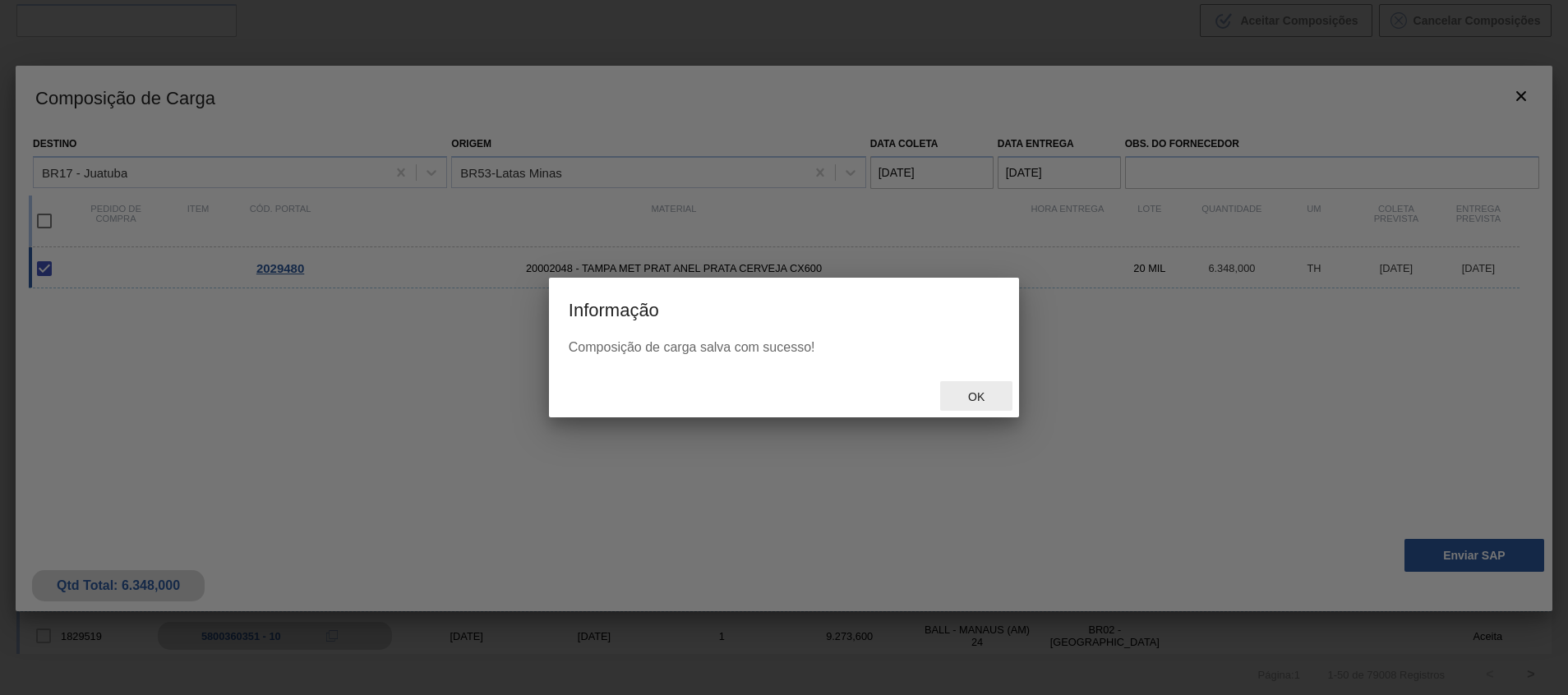
click at [977, 401] on span "Ok" at bounding box center [976, 397] width 43 height 13
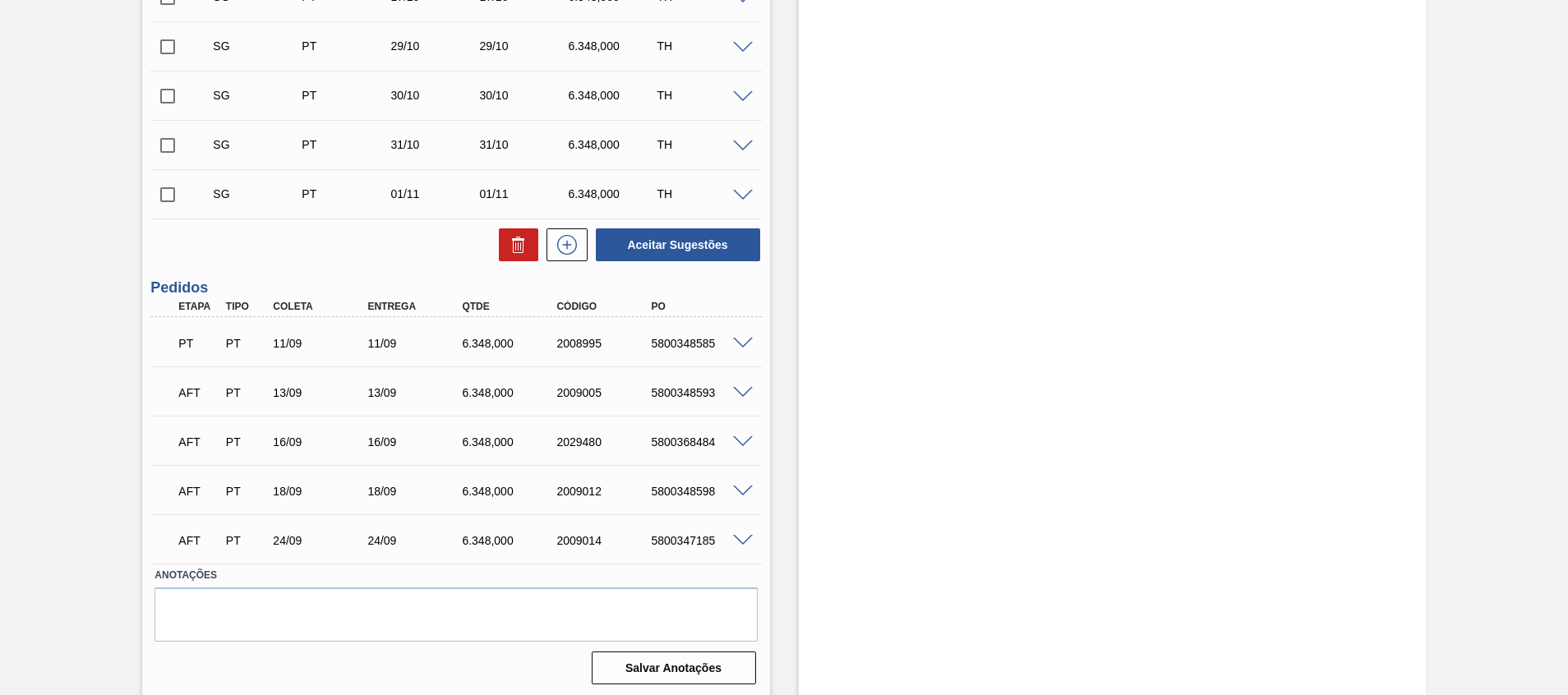
scroll to position [664, 0]
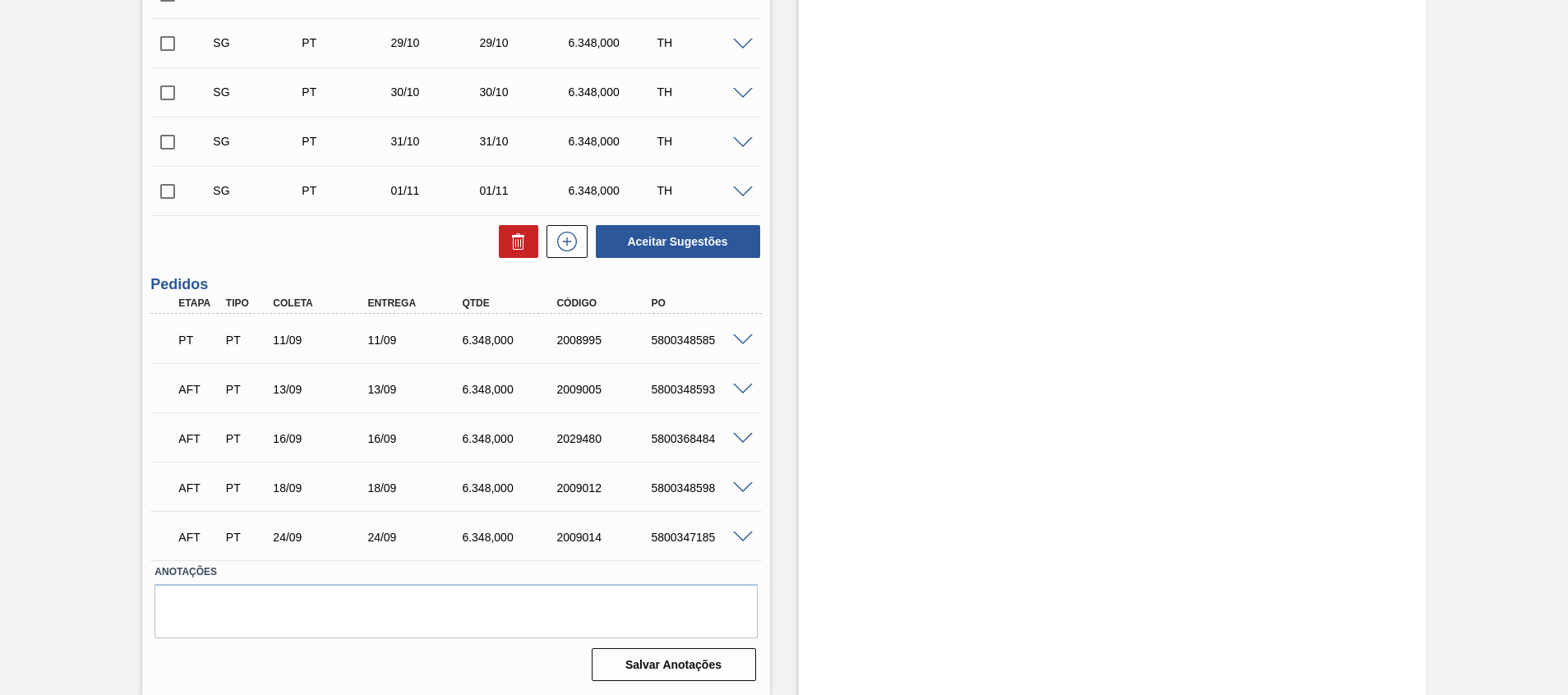
click at [688, 441] on div "5800368484" at bounding box center [700, 439] width 106 height 13
copy div "5800368484"
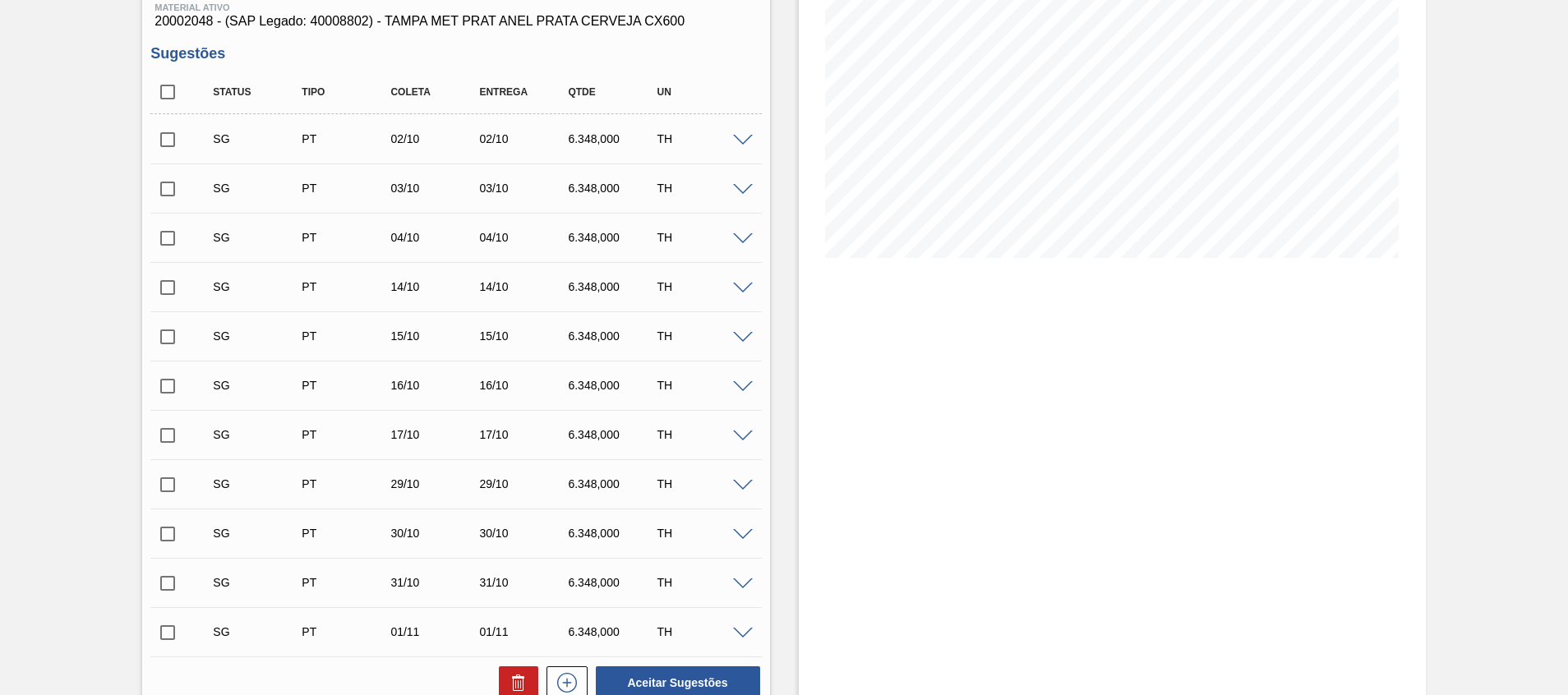
scroll to position [47, 0]
